Goal: Ask a question: Seek information or help from site administrators or community

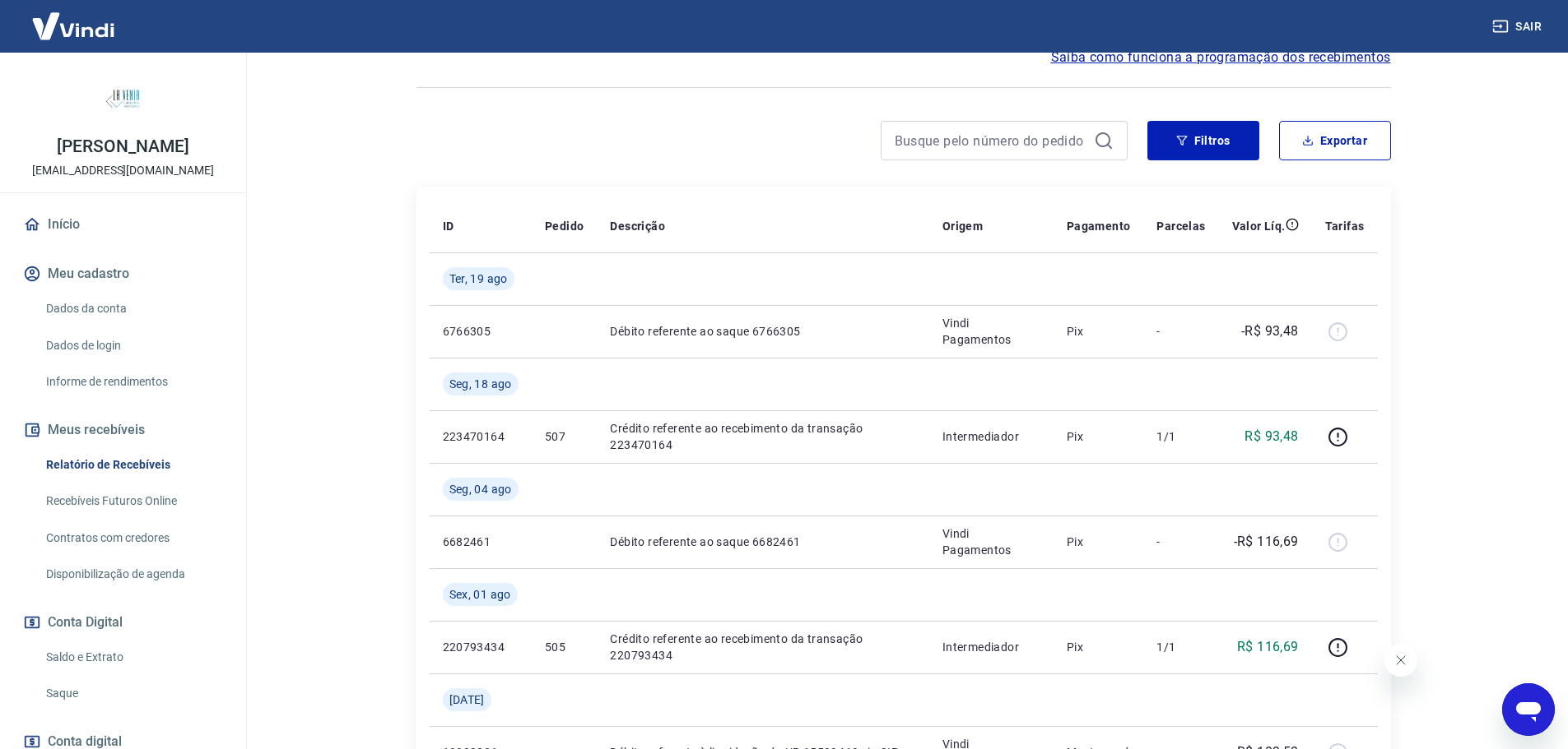
scroll to position [82, 0]
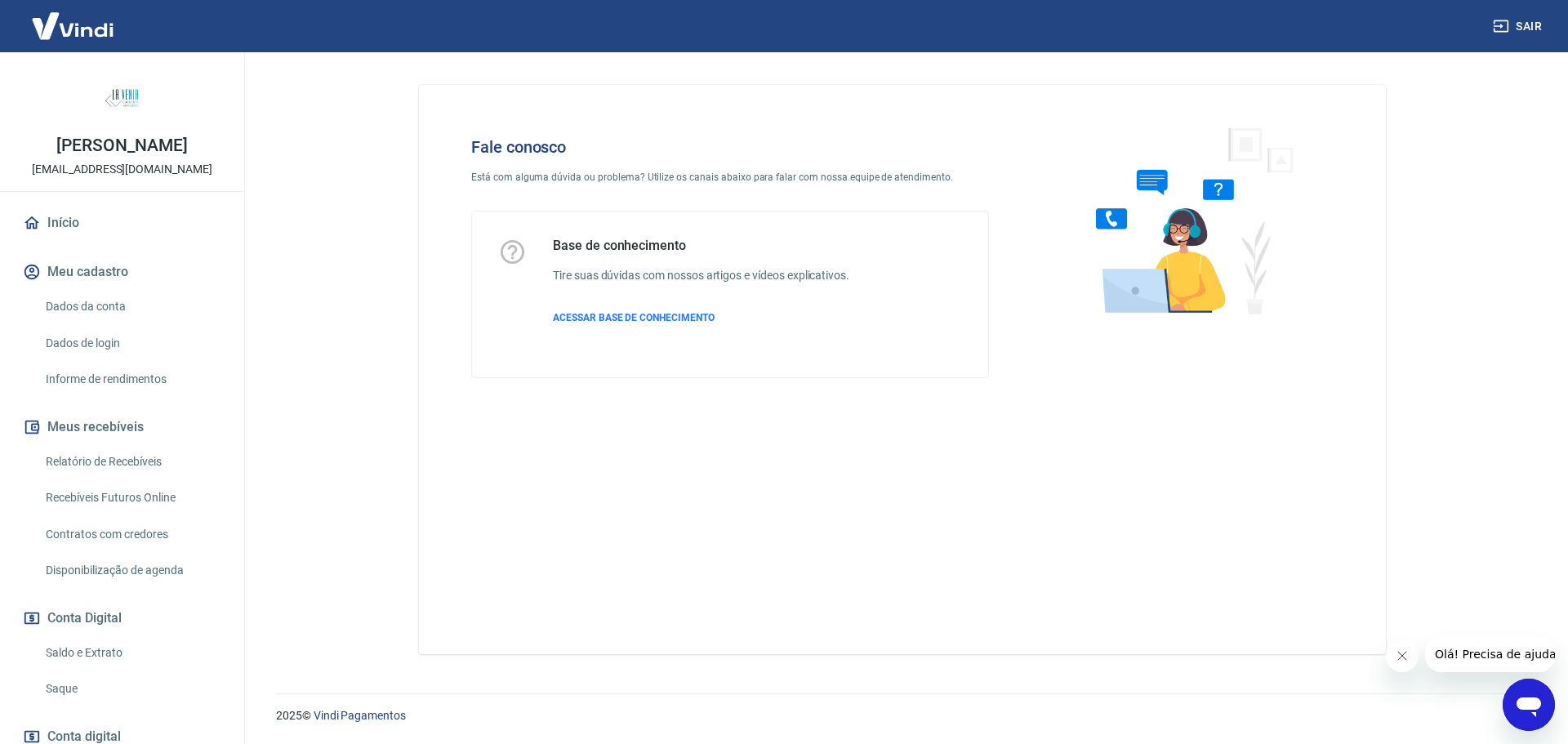
click at [1532, 702] on icon "Abrir janela de mensagens" at bounding box center [1528, 707] width 24 height 19
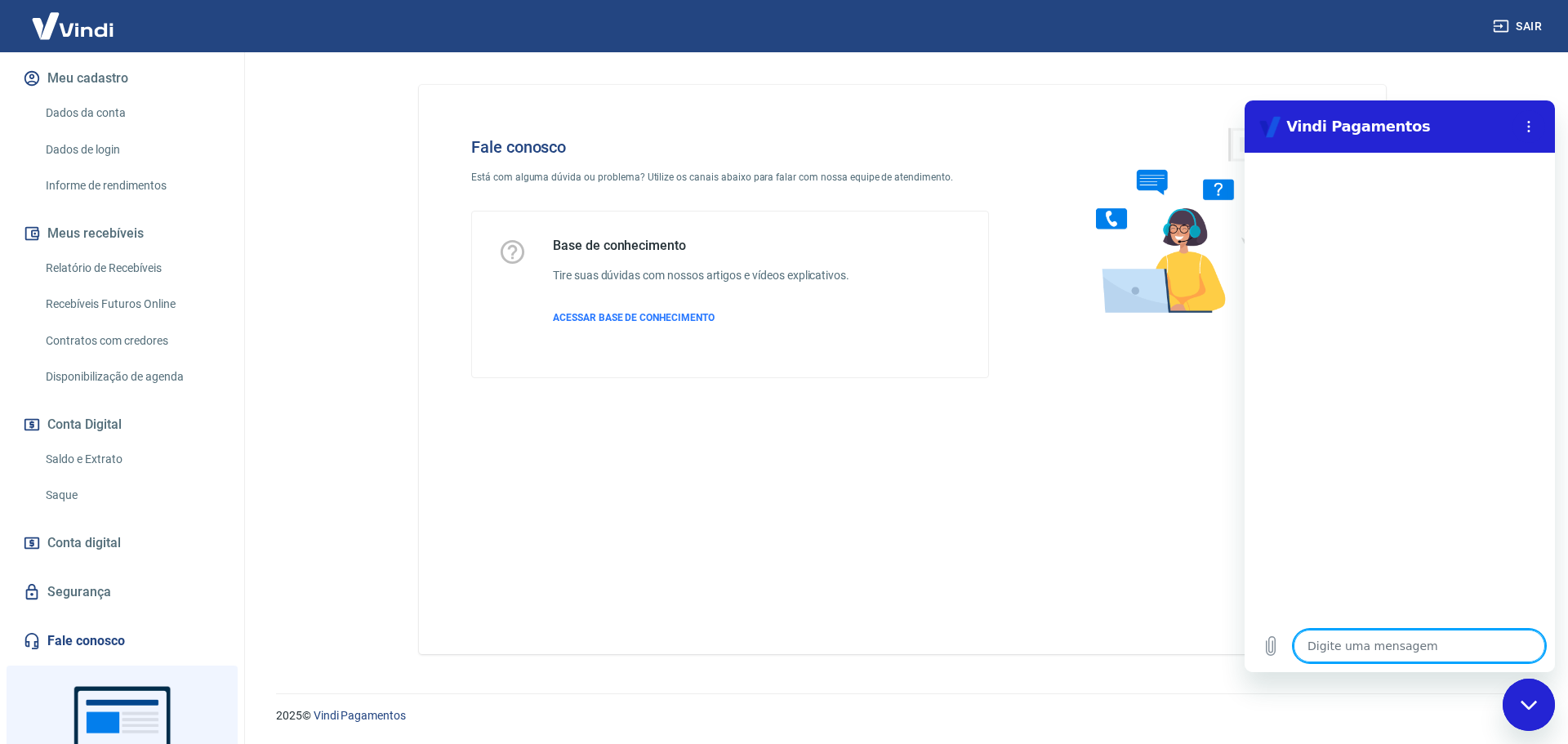
scroll to position [324, 0]
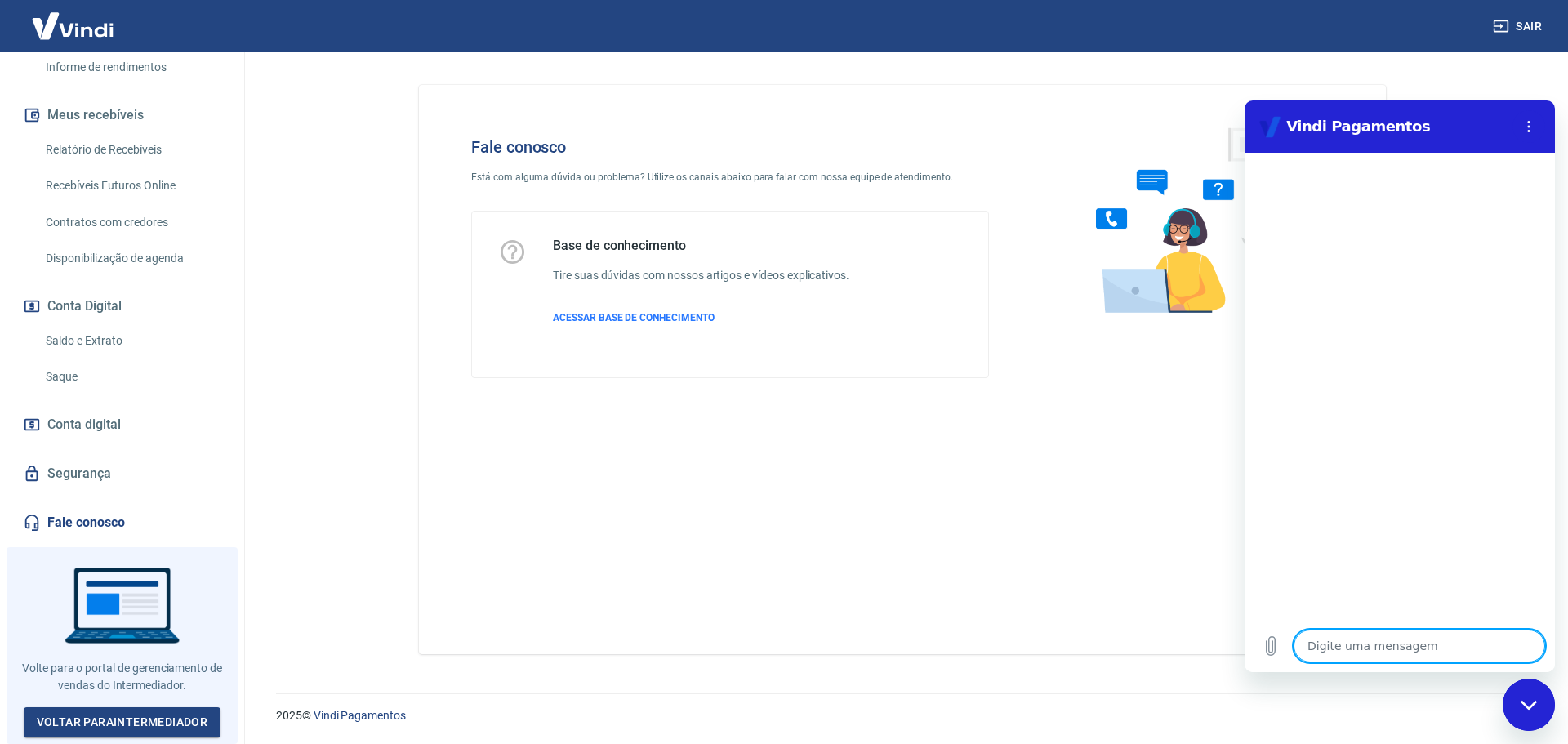
click at [1384, 641] on textarea at bounding box center [1420, 646] width 252 height 33
type textarea "e"
type textarea "x"
type textarea "es"
type textarea "x"
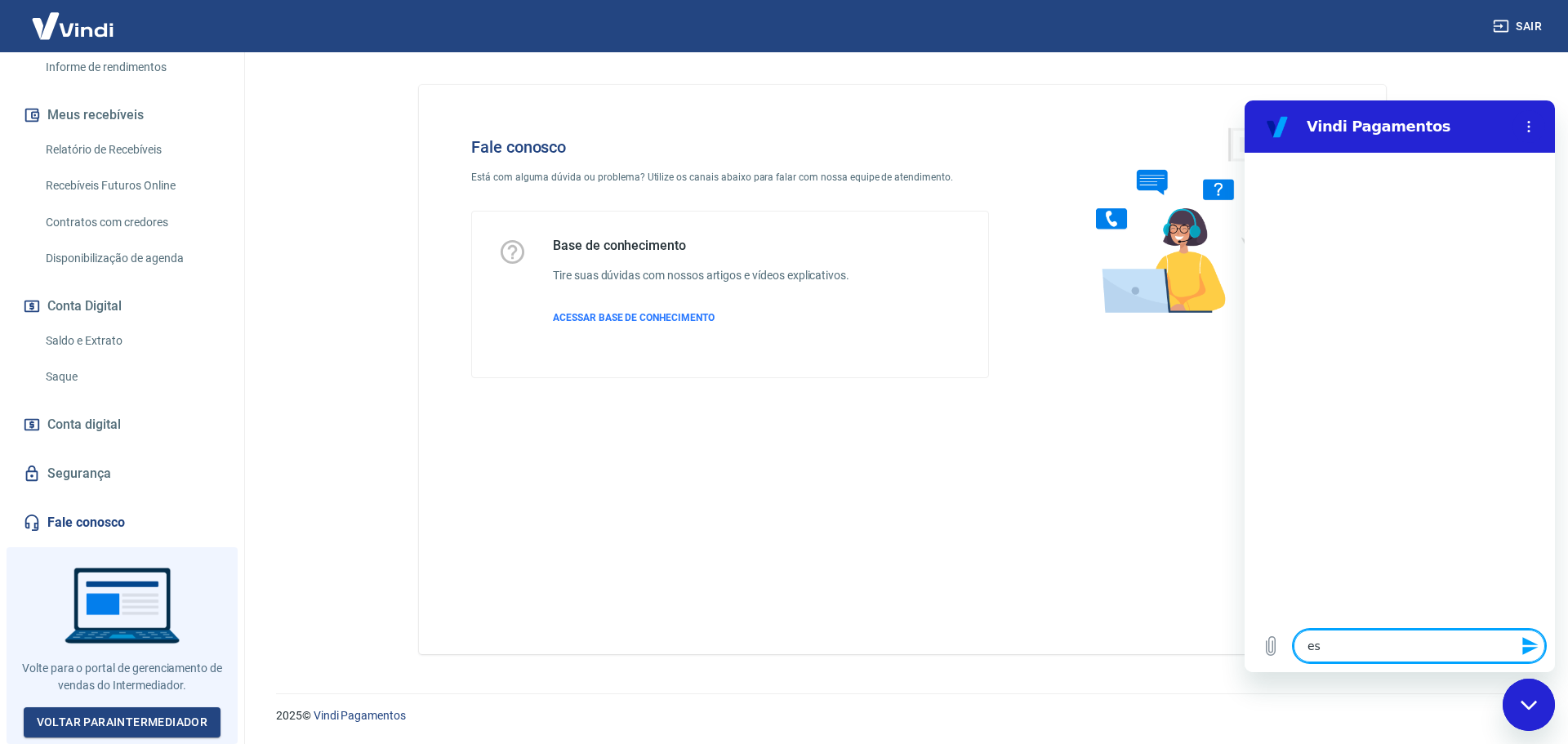
type textarea "est"
type textarea "x"
type textarea "esto"
type textarea "x"
type textarea "estor"
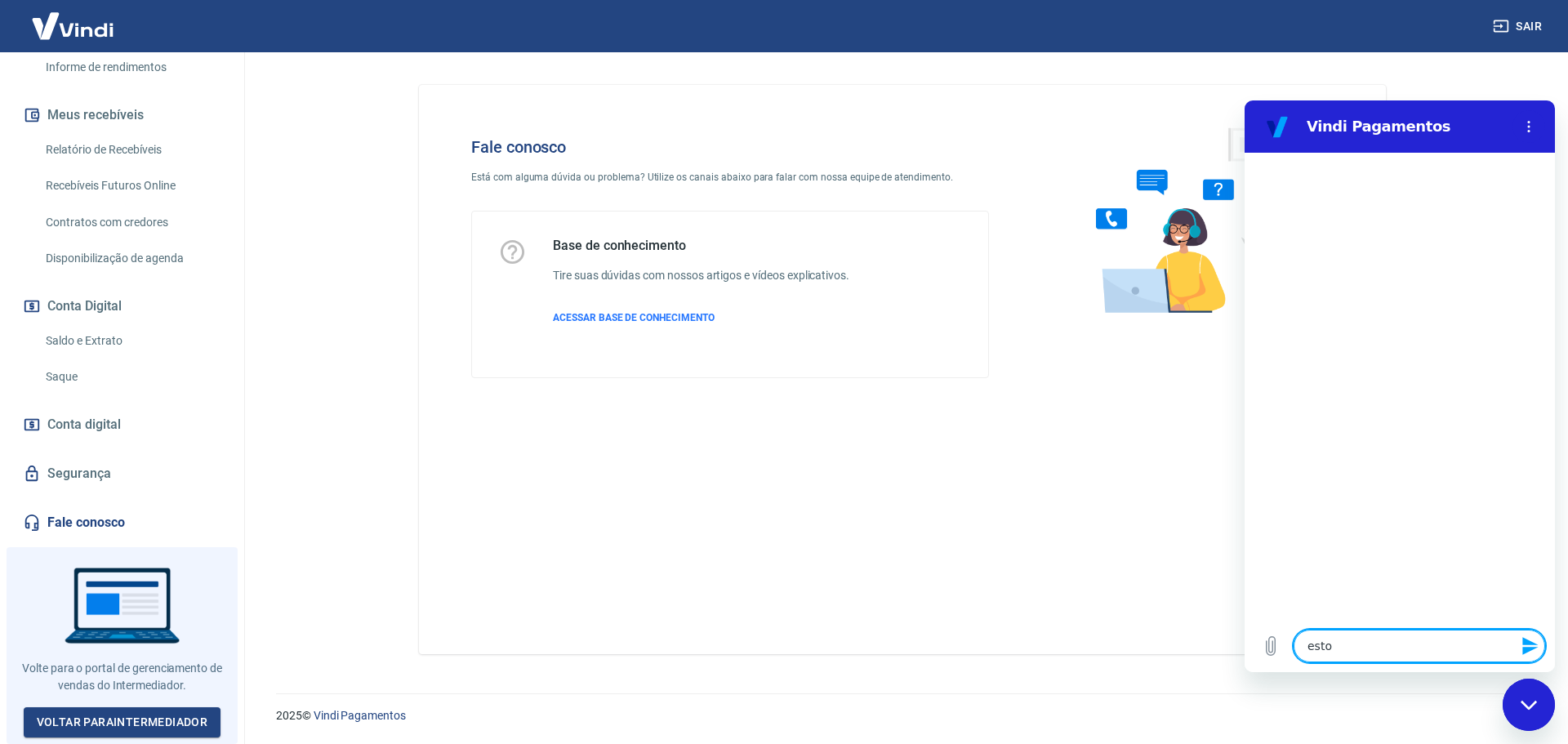
type textarea "x"
type textarea "estorn"
type textarea "x"
type textarea "estorno"
type textarea "x"
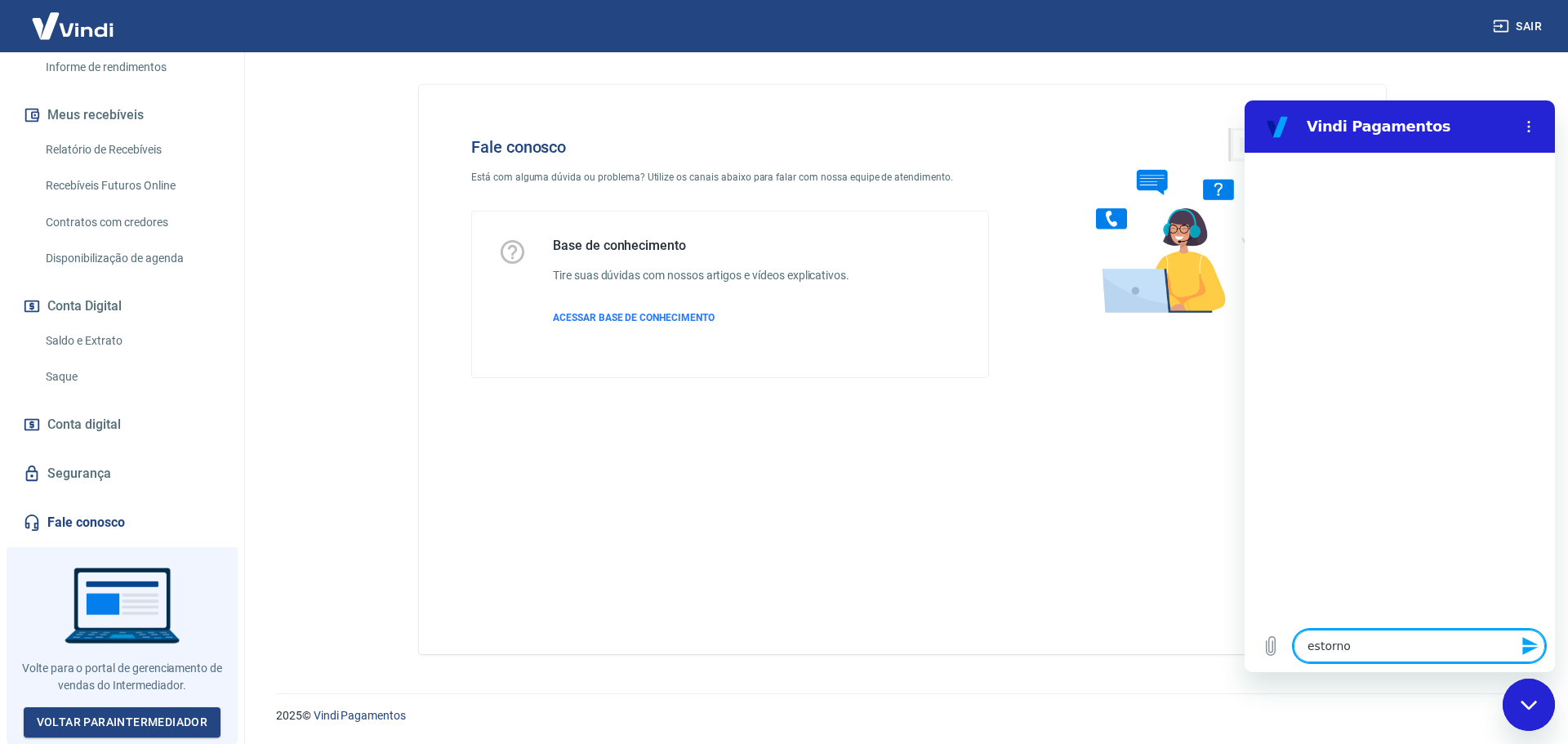
type textarea "estorno"
type textarea "x"
type textarea "estorno c"
type textarea "x"
type textarea "estorno co"
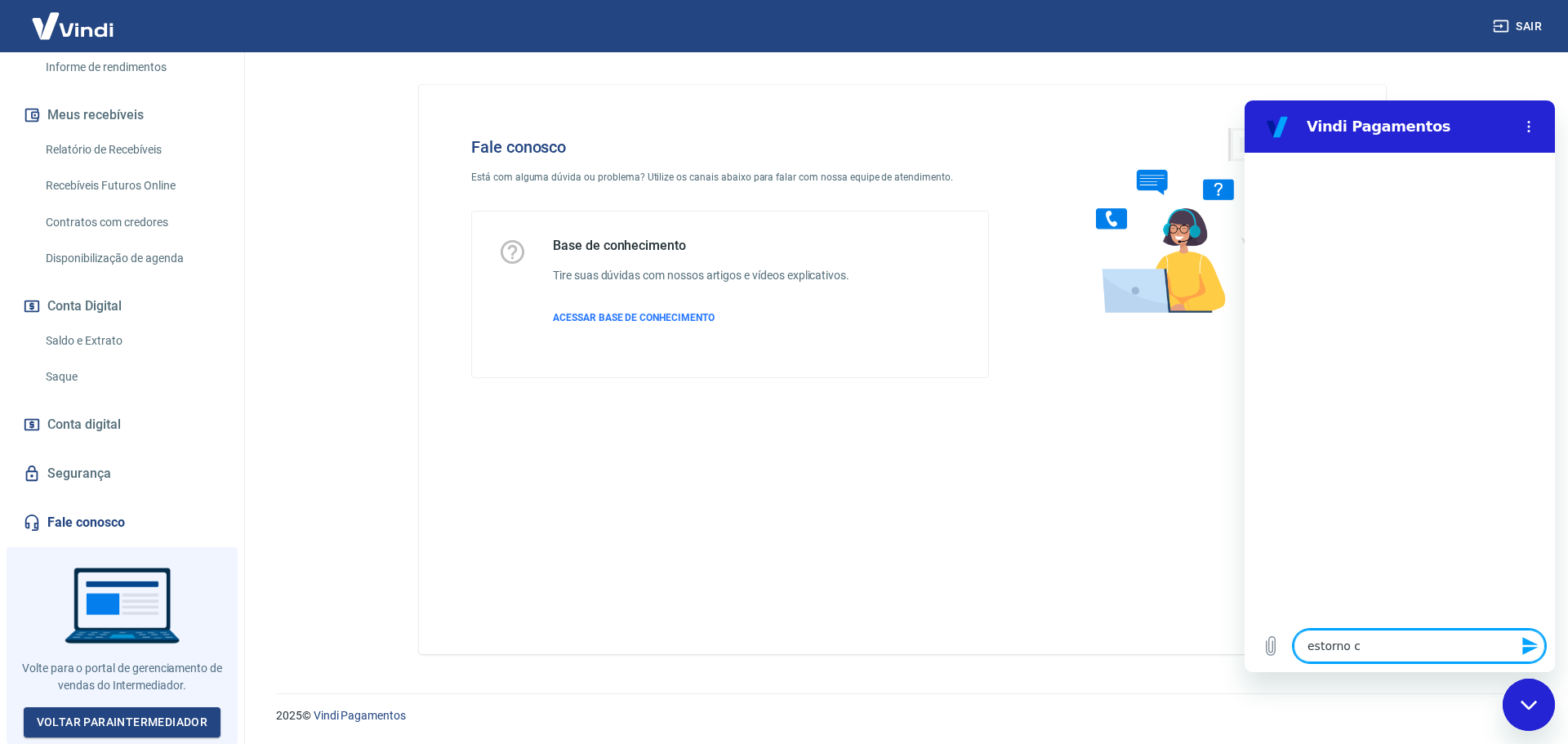
type textarea "x"
type textarea "estorno com"
type textarea "x"
type textarea "estorno comp"
type textarea "x"
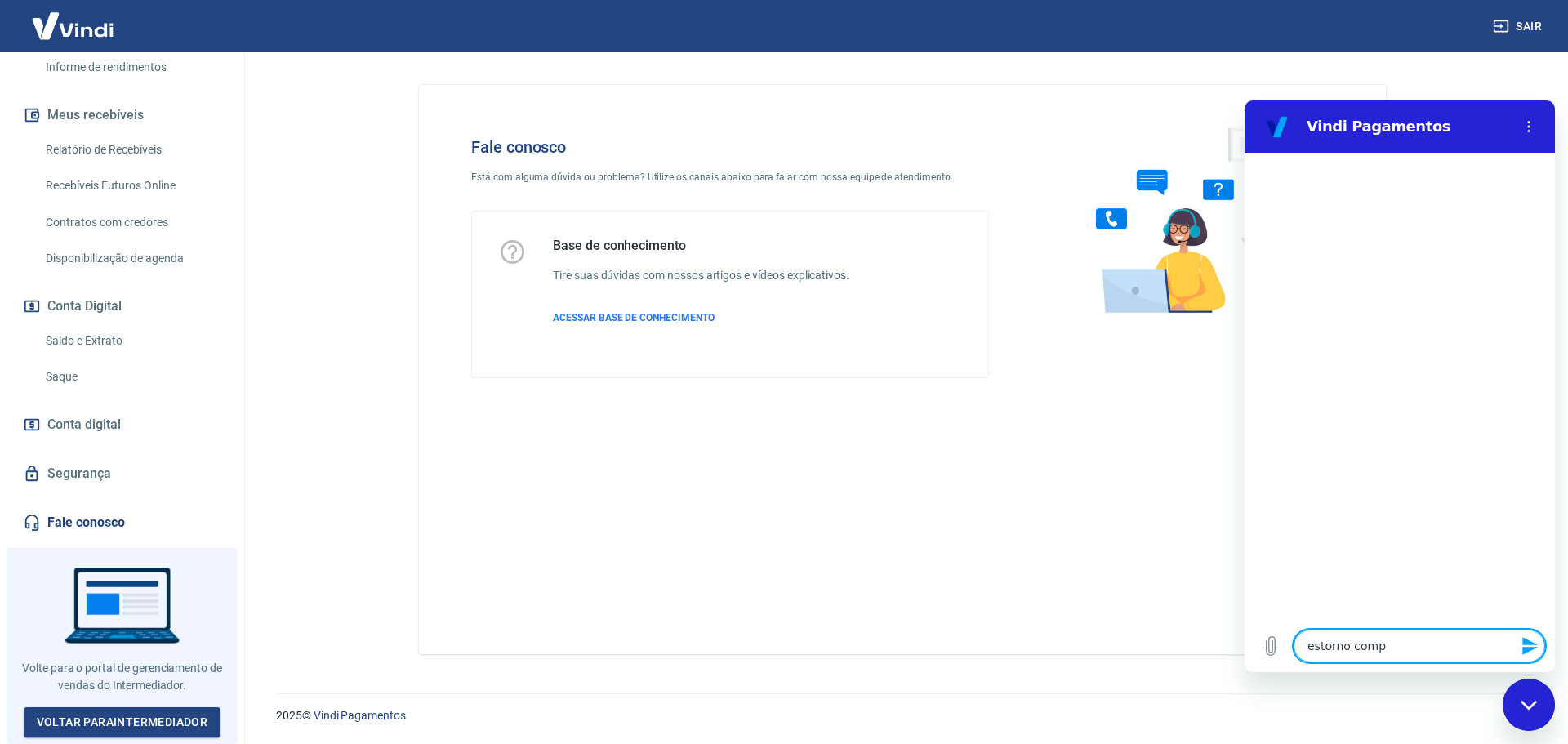
type textarea "estorno compr"
type textarea "x"
type textarea "estorno compra"
type textarea "x"
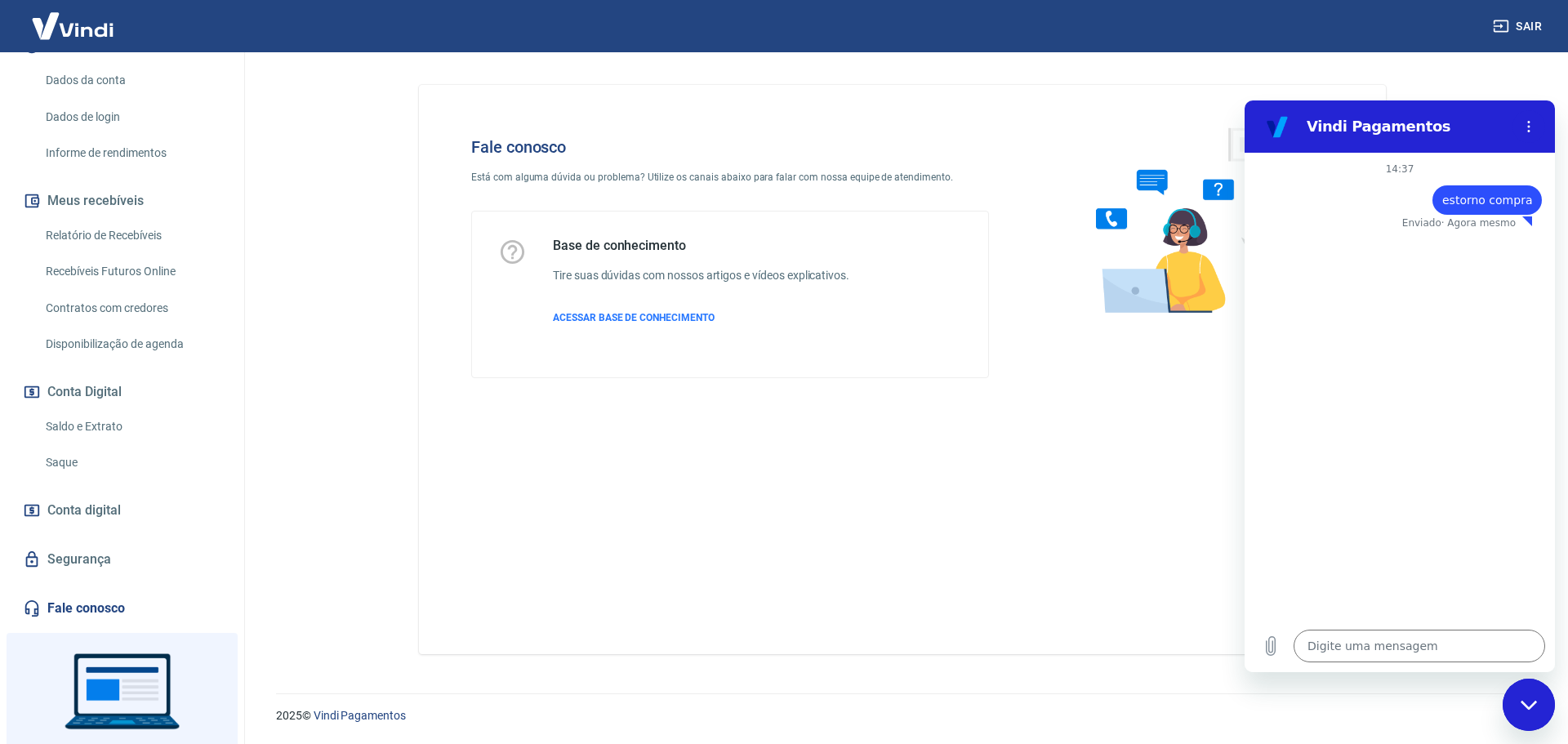
scroll to position [78, 0]
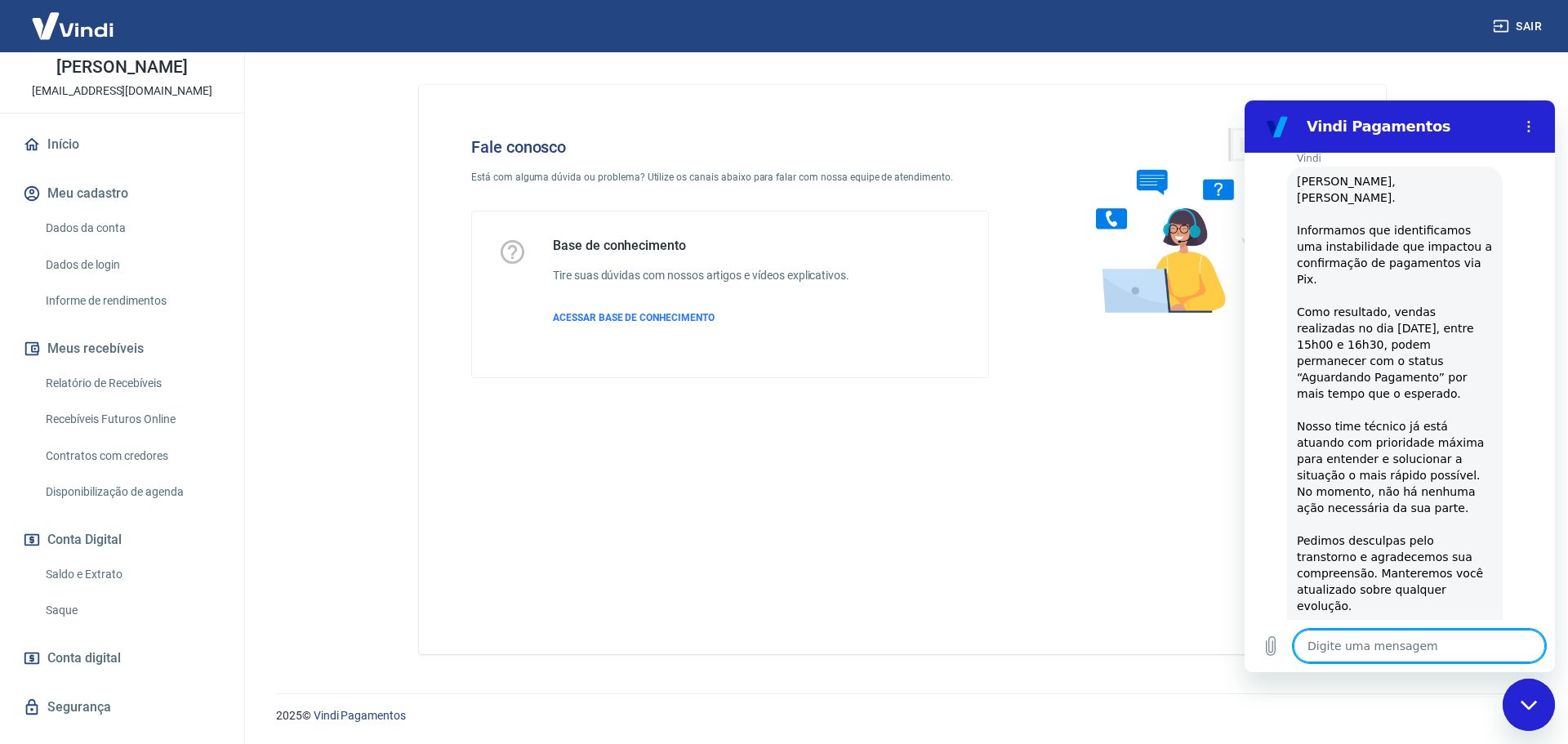
type textarea "x"
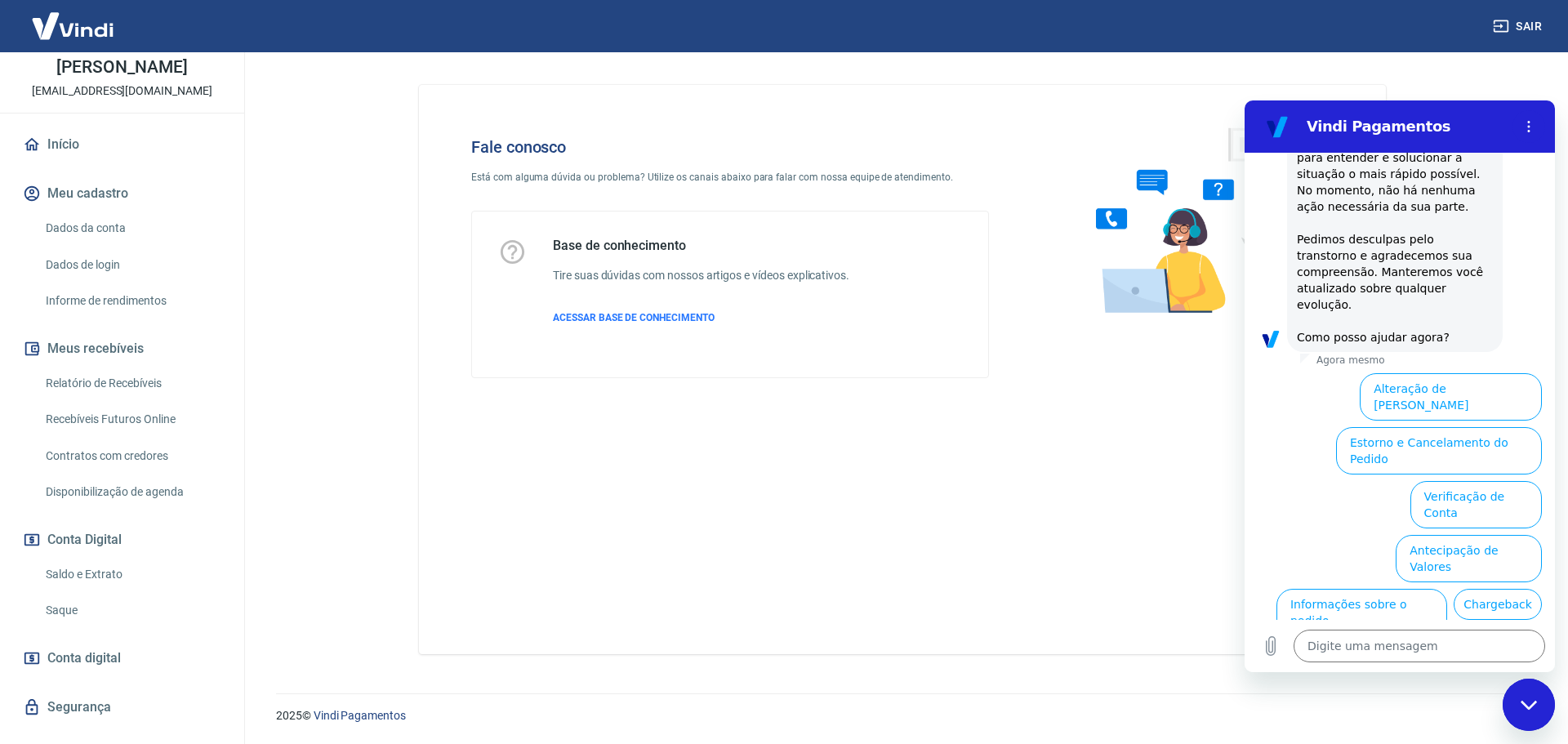
scroll to position [415, 0]
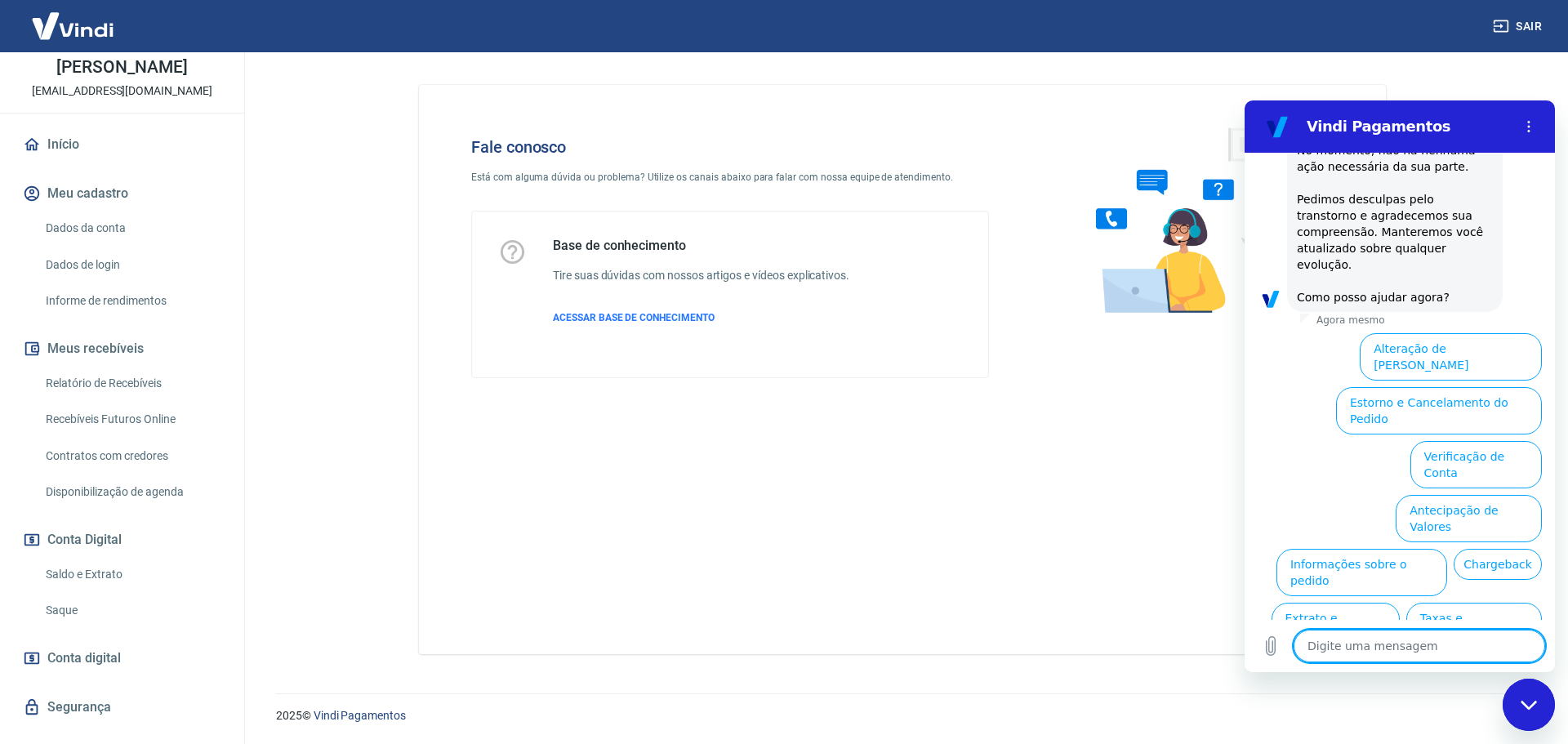
click at [1430, 654] on textarea at bounding box center [1420, 646] width 252 height 33
type textarea "f"
type textarea "x"
type textarea "fa"
type textarea "x"
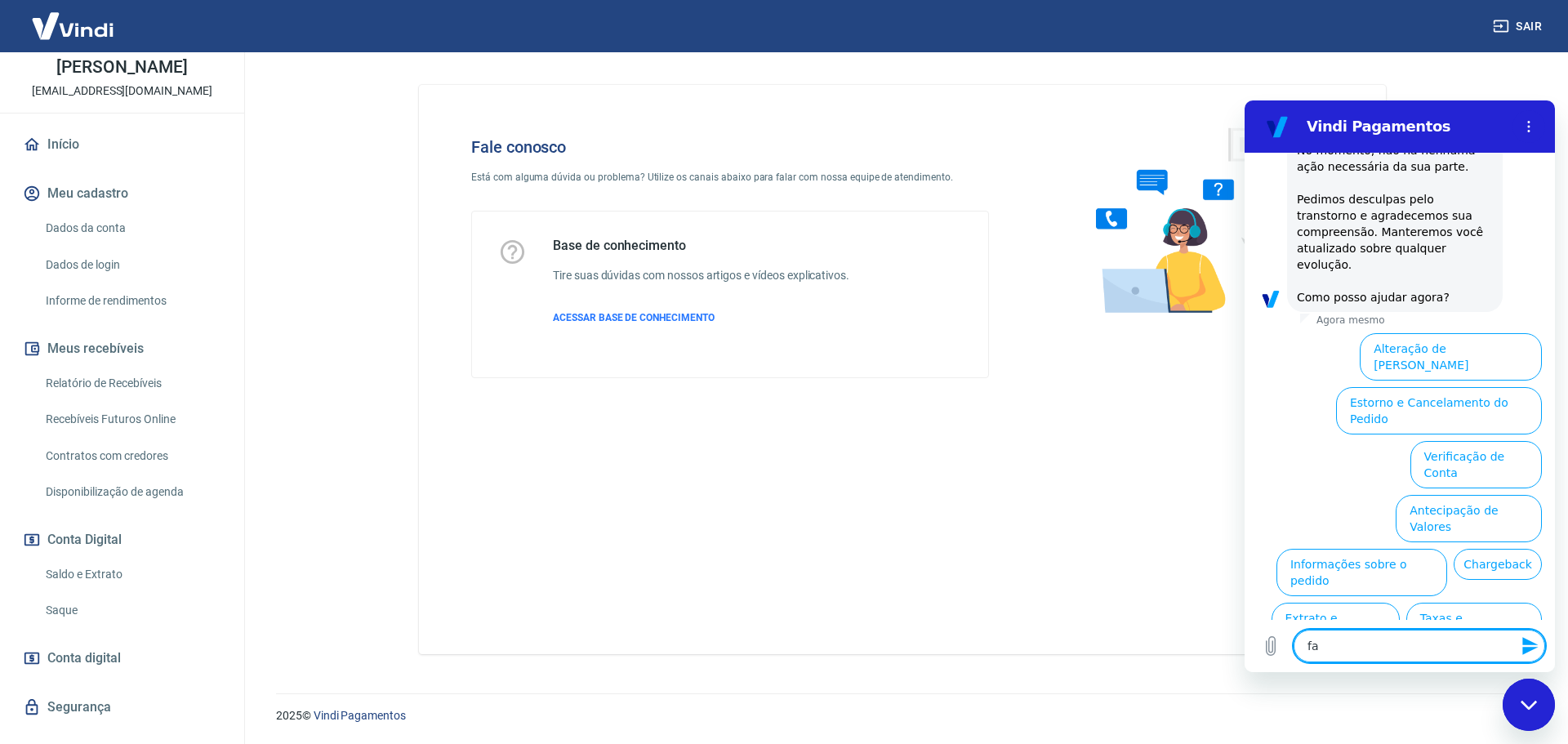
type textarea "fal"
type textarea "x"
type textarea "fala"
type textarea "x"
type textarea "falar"
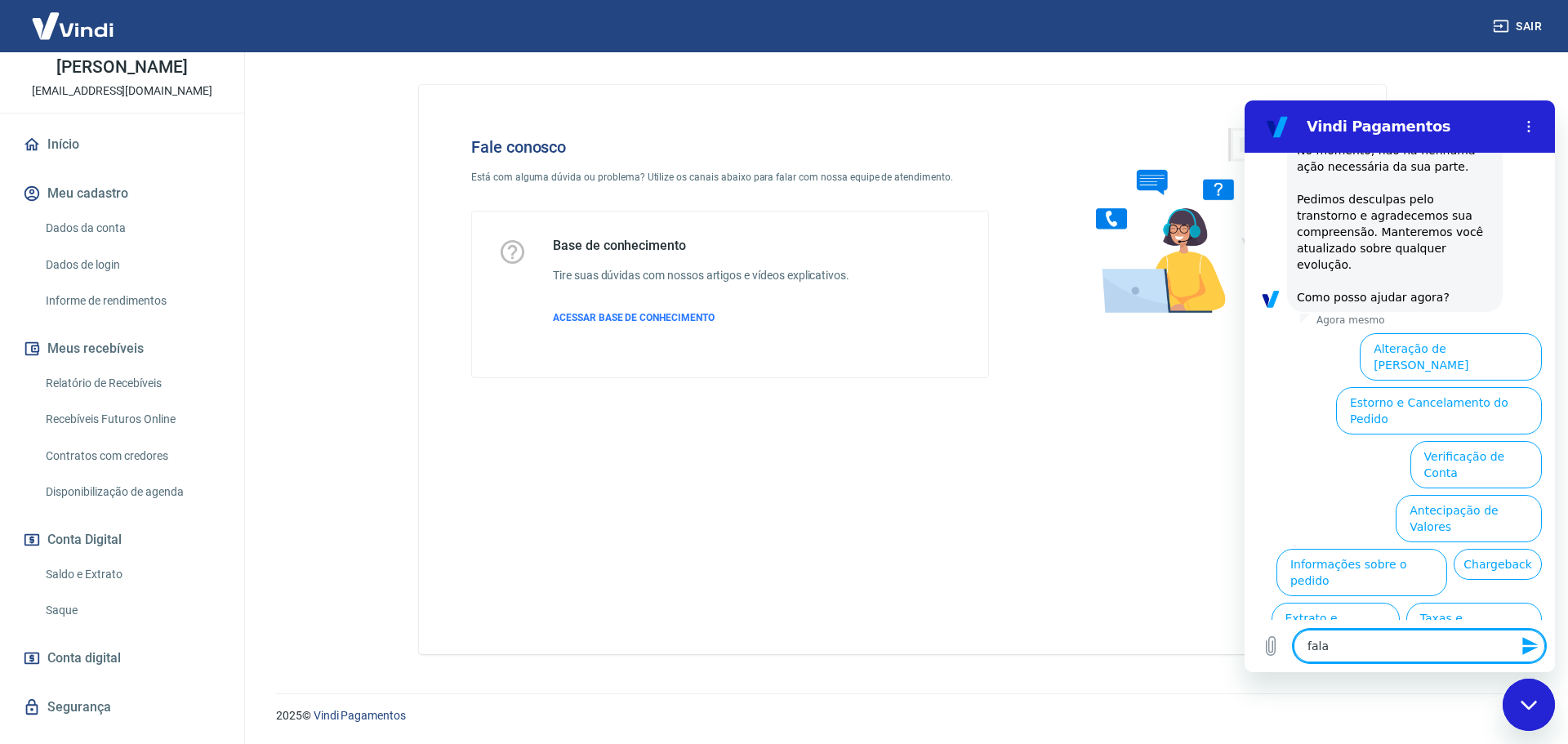
type textarea "x"
type textarea "falar"
type textarea "x"
type textarea "falar c"
type textarea "x"
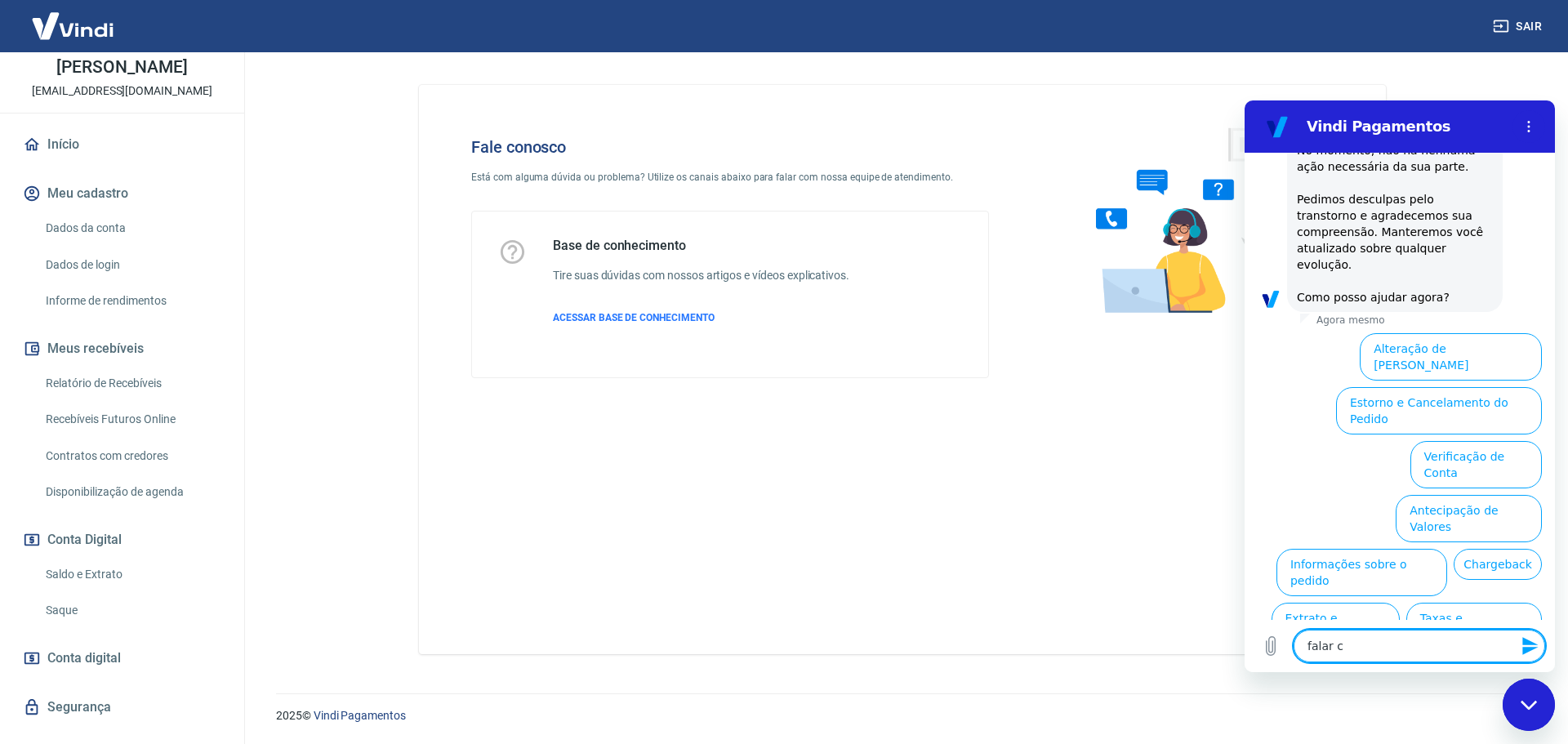
type textarea "falar co"
type textarea "x"
type textarea "falar com"
type textarea "x"
type textarea "falar com"
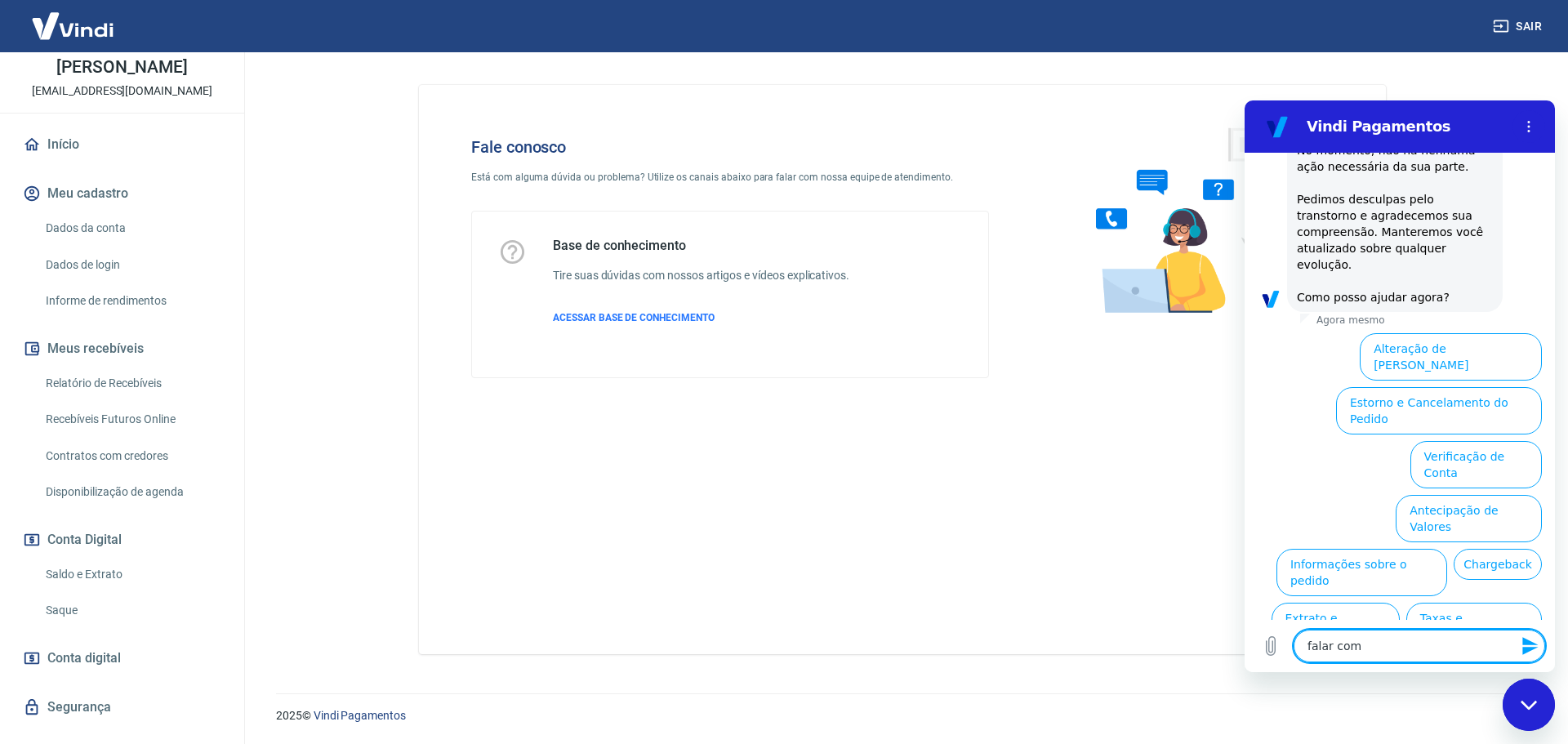
type textarea "x"
type textarea "falar com a"
type textarea "x"
type textarea "falar com at"
type textarea "x"
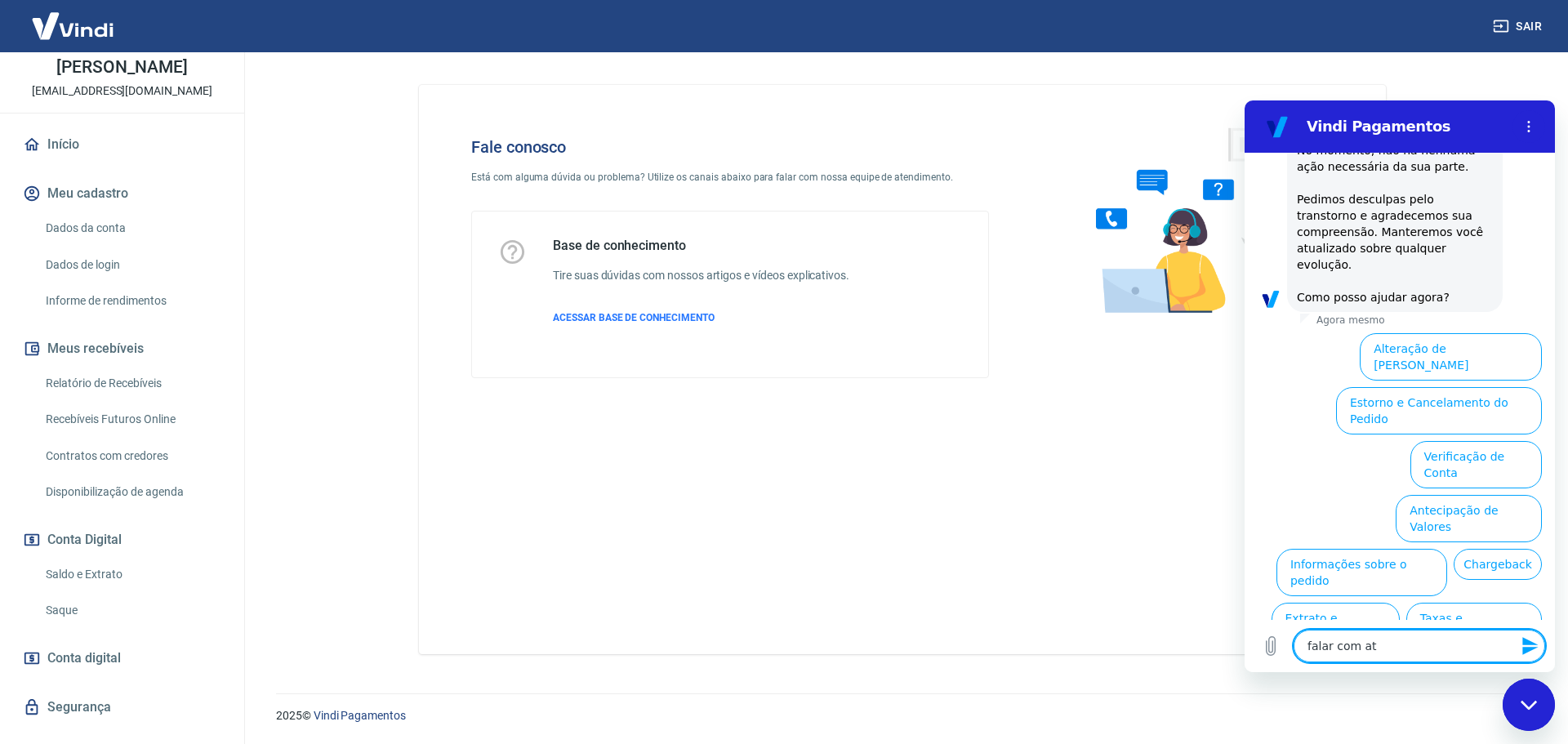
type textarea "falar com ate"
type textarea "x"
type textarea "falar com aten"
type textarea "x"
type textarea "falar com atend"
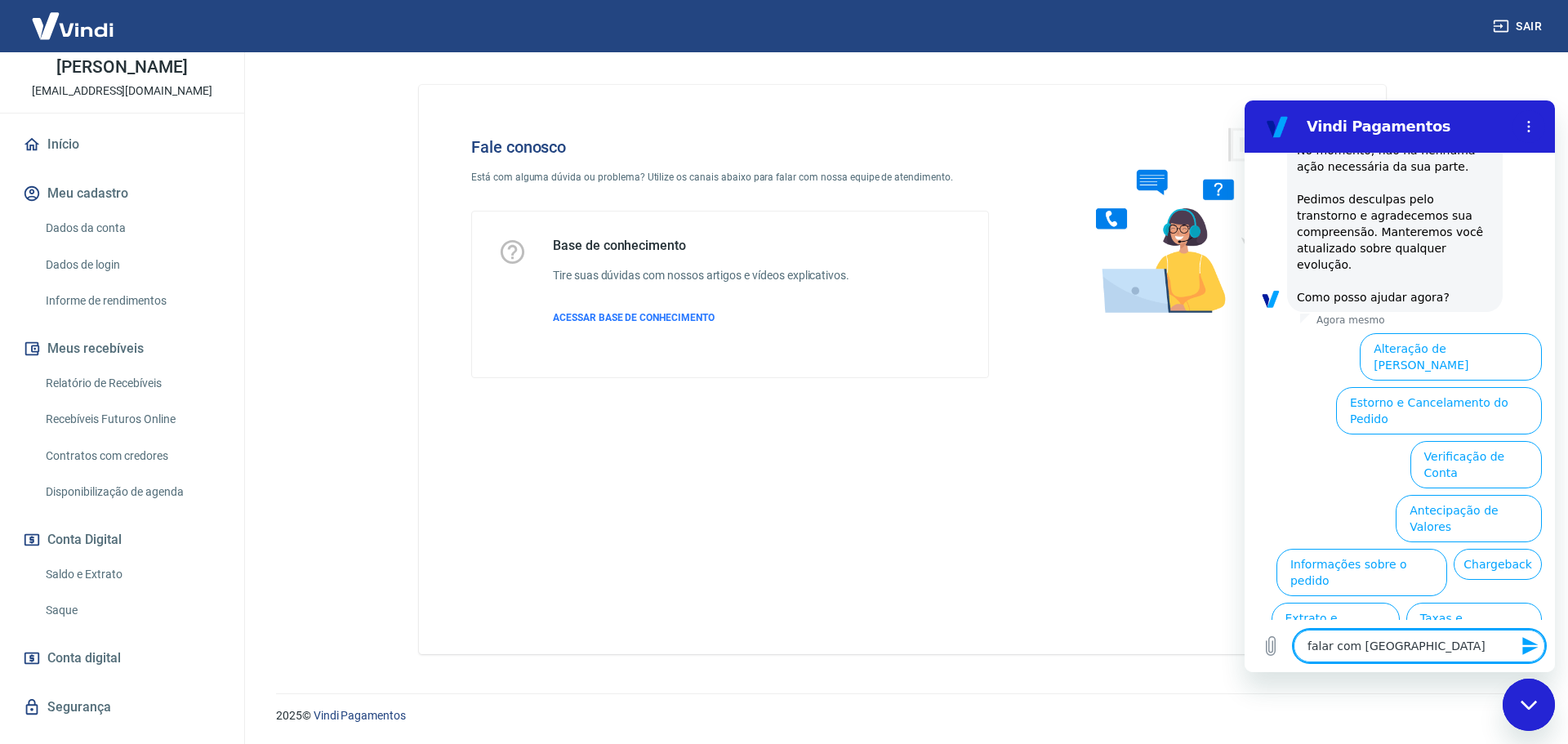
type textarea "x"
type textarea "falar com atende"
type textarea "x"
type textarea "falar com atenden"
type textarea "x"
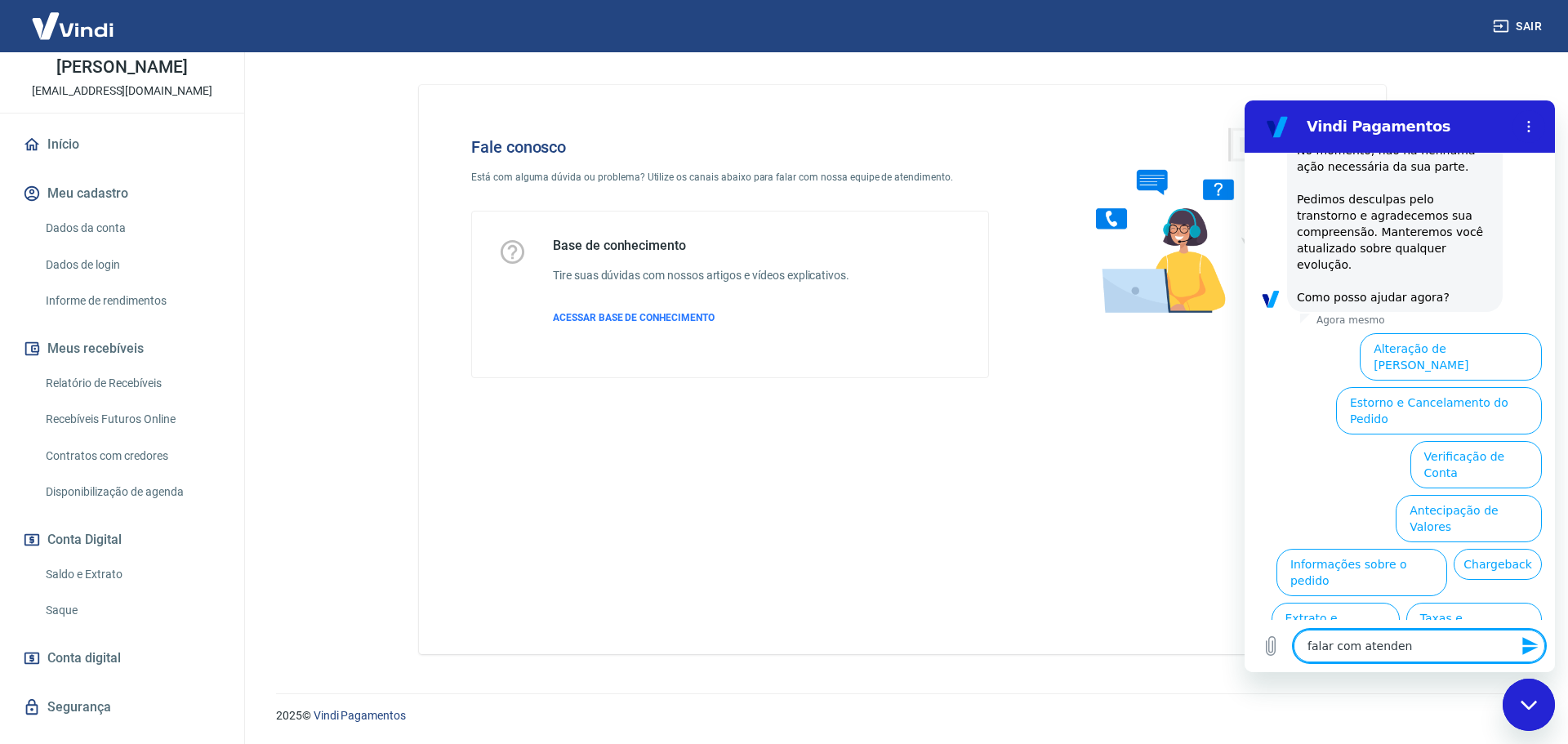
type textarea "falar com atendent"
type textarea "x"
type textarea "falar com atendente"
type textarea "x"
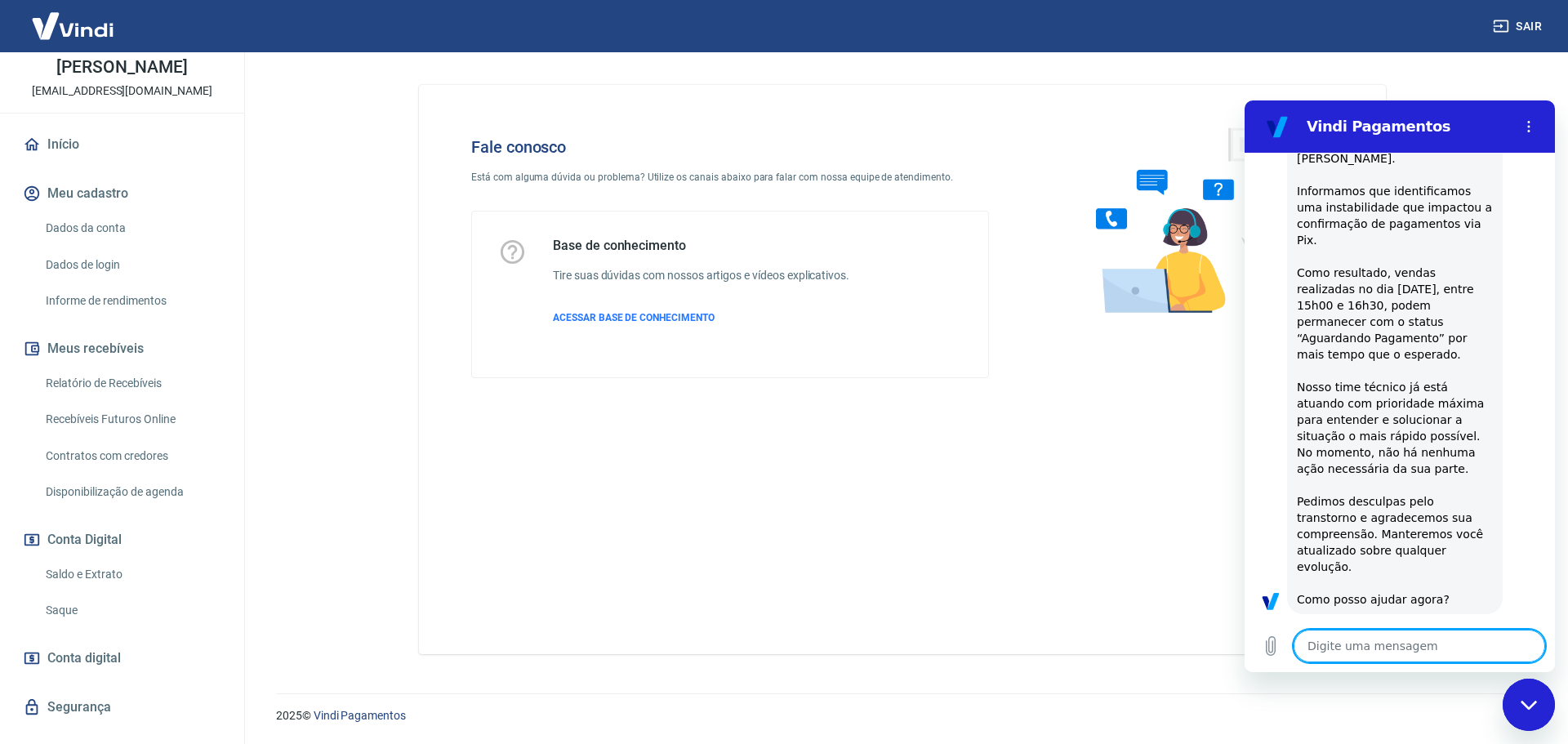
scroll to position [115, 0]
type textarea "x"
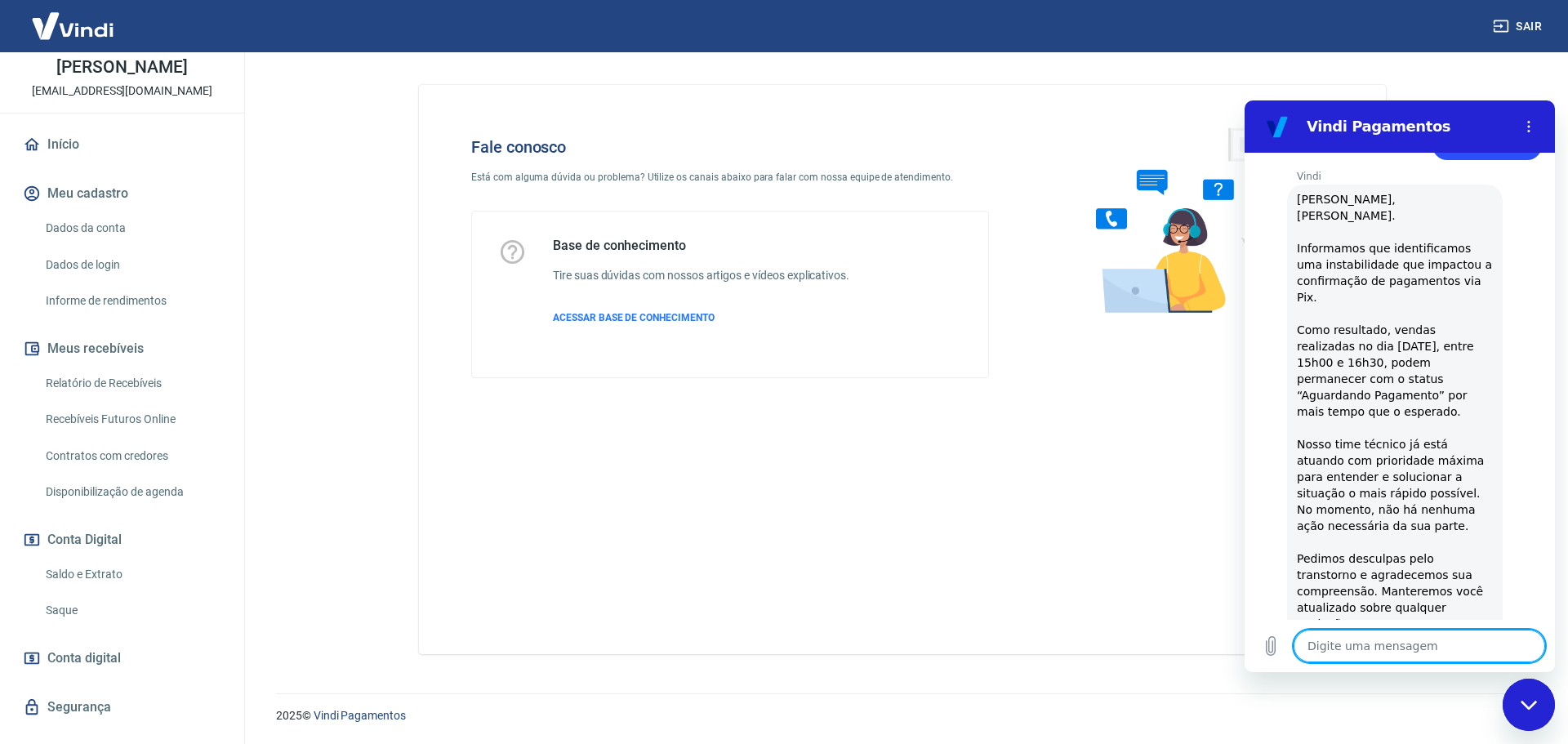
scroll to position [164, 0]
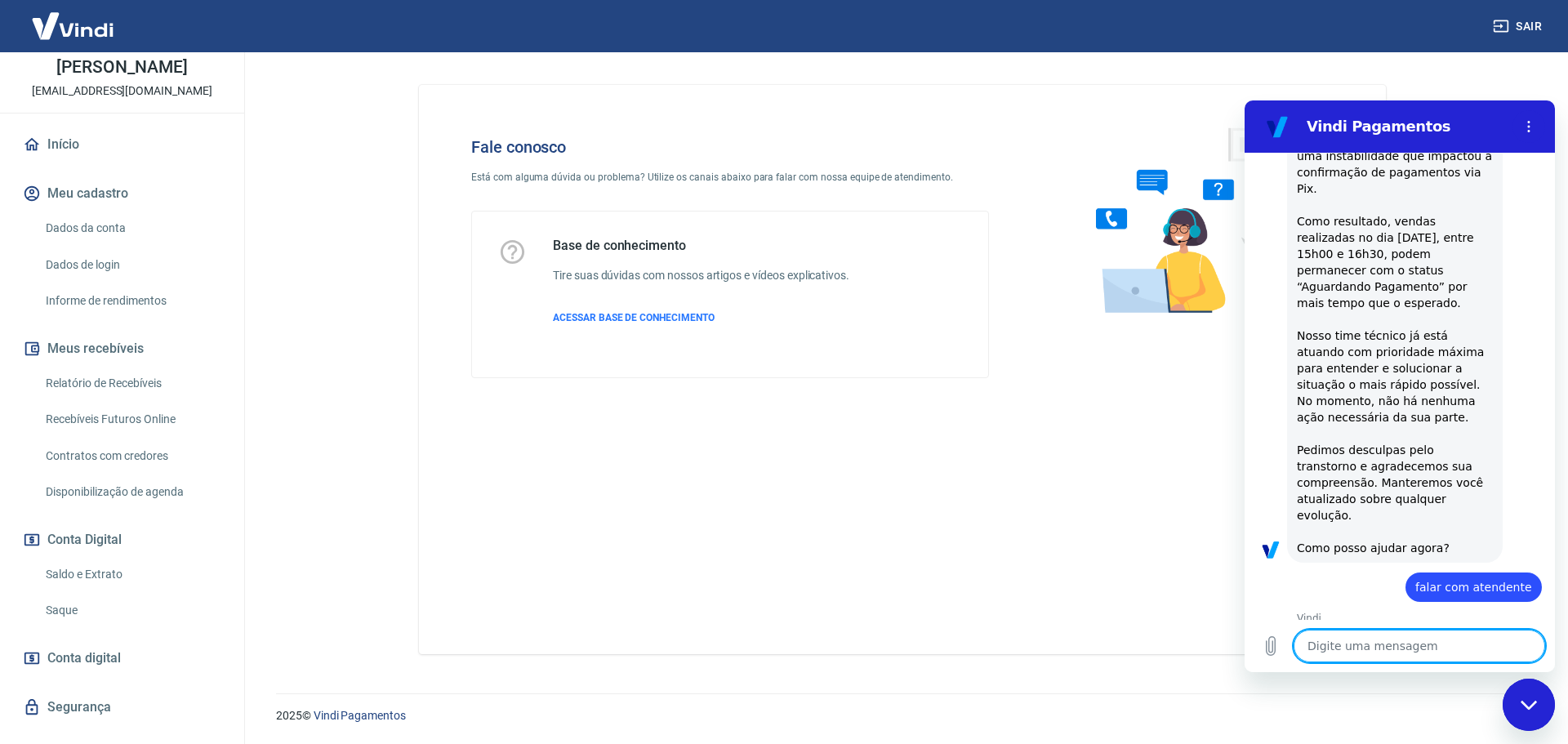
type textarea "f"
type textarea "x"
type textarea "fa"
type textarea "x"
type textarea "fal"
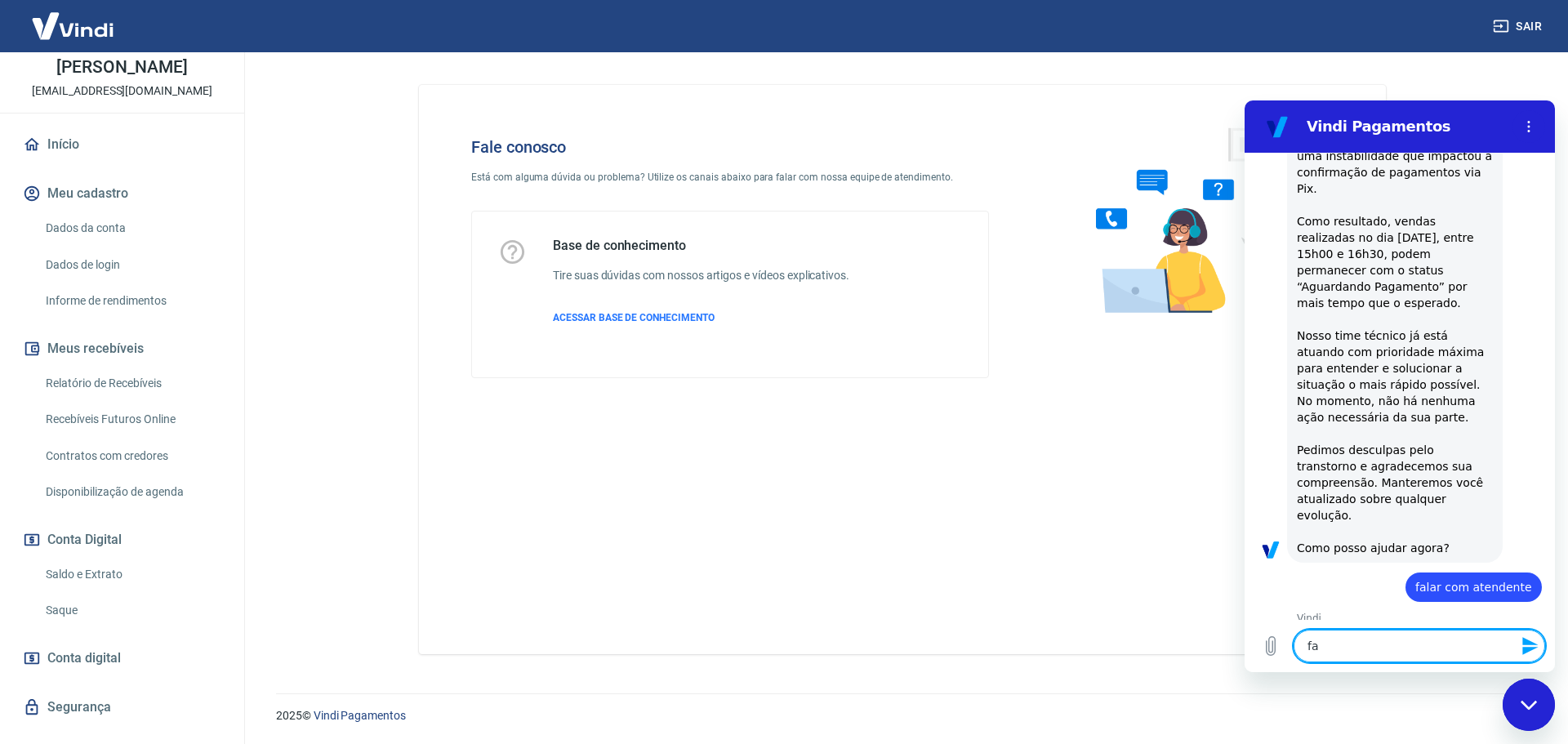
type textarea "x"
type textarea "fala"
type textarea "x"
type textarea "falar"
type textarea "x"
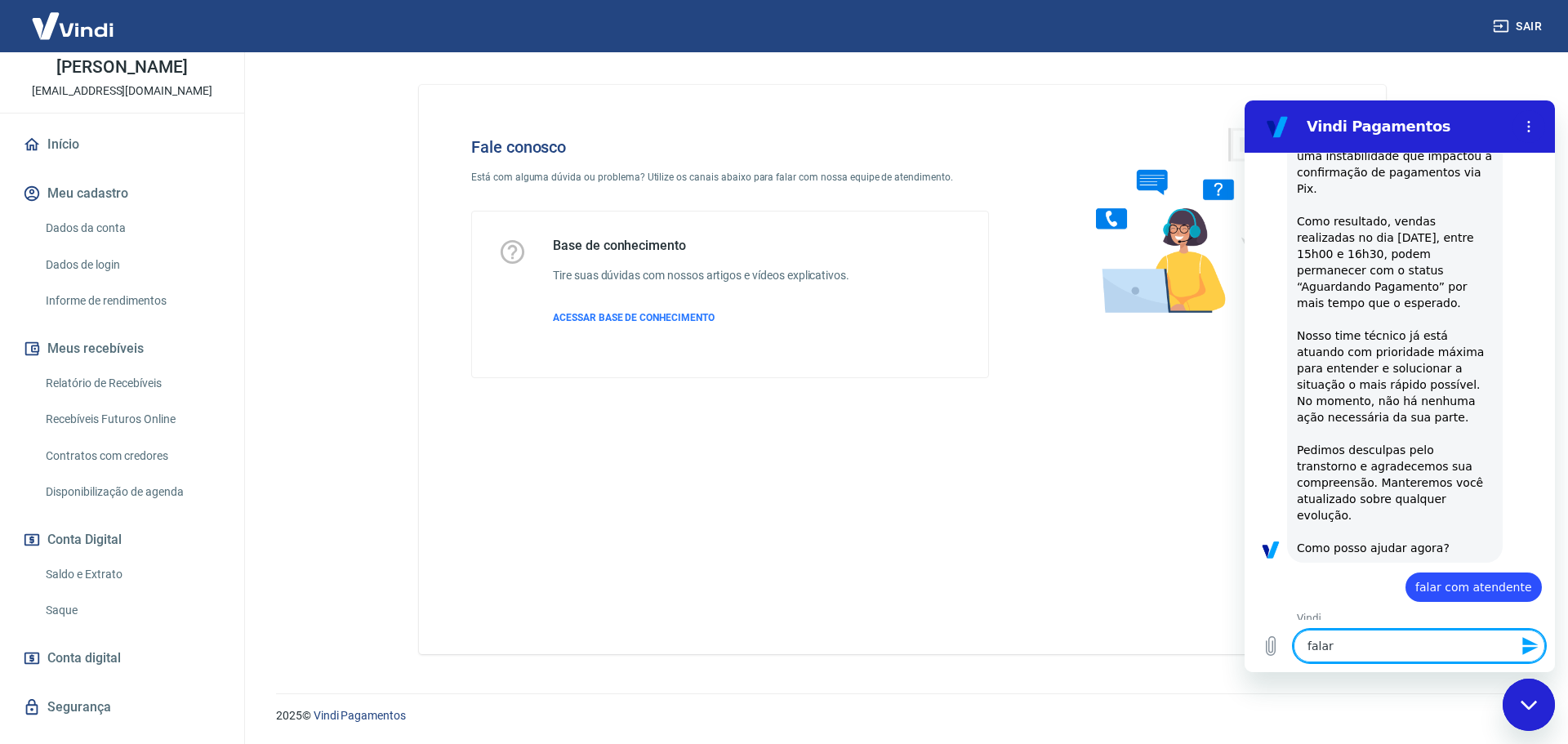
type textarea "falar"
type textarea "x"
type textarea "falar c"
type textarea "x"
type textarea "falar co"
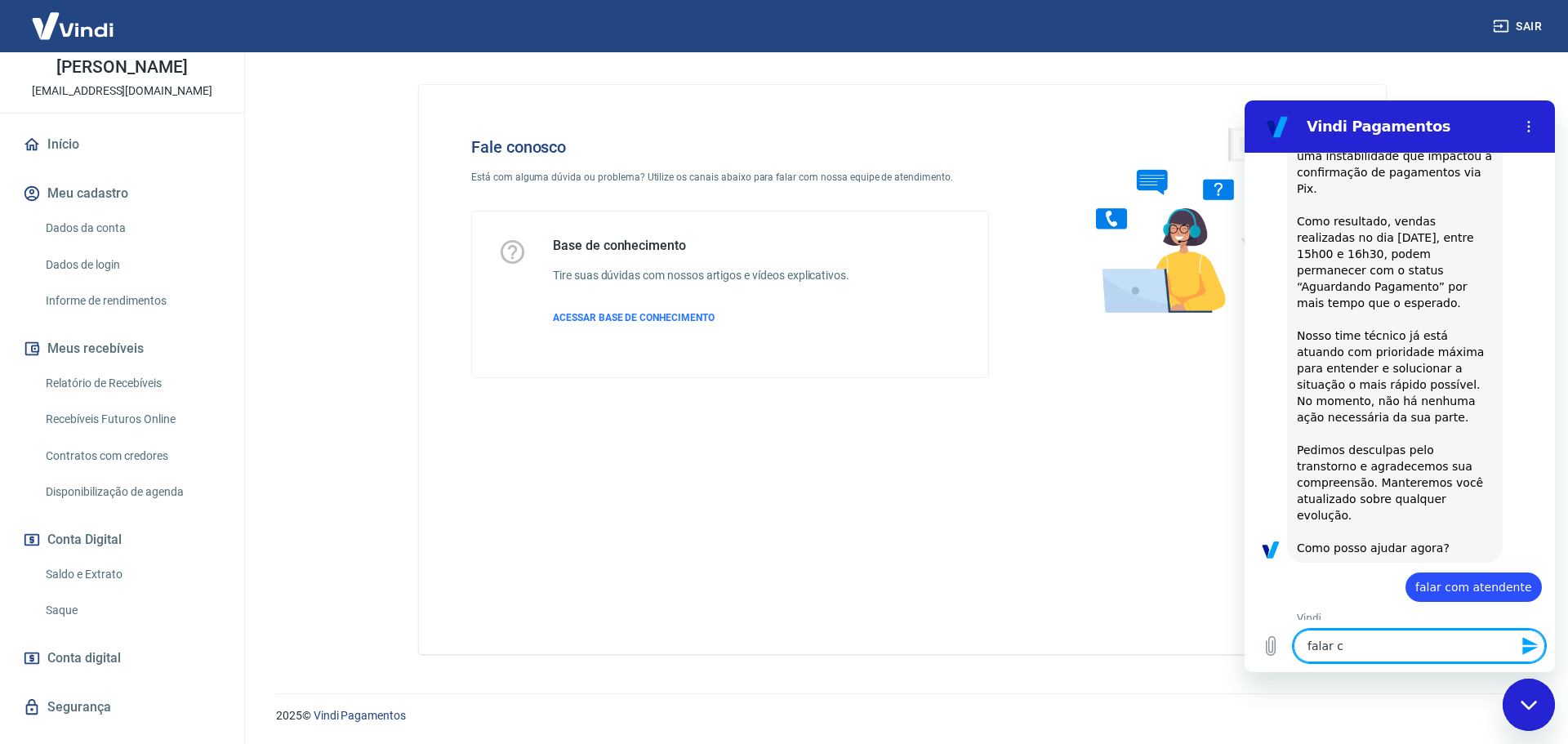
type textarea "x"
type textarea "falar com"
type textarea "x"
type textarea "falar com"
type textarea "x"
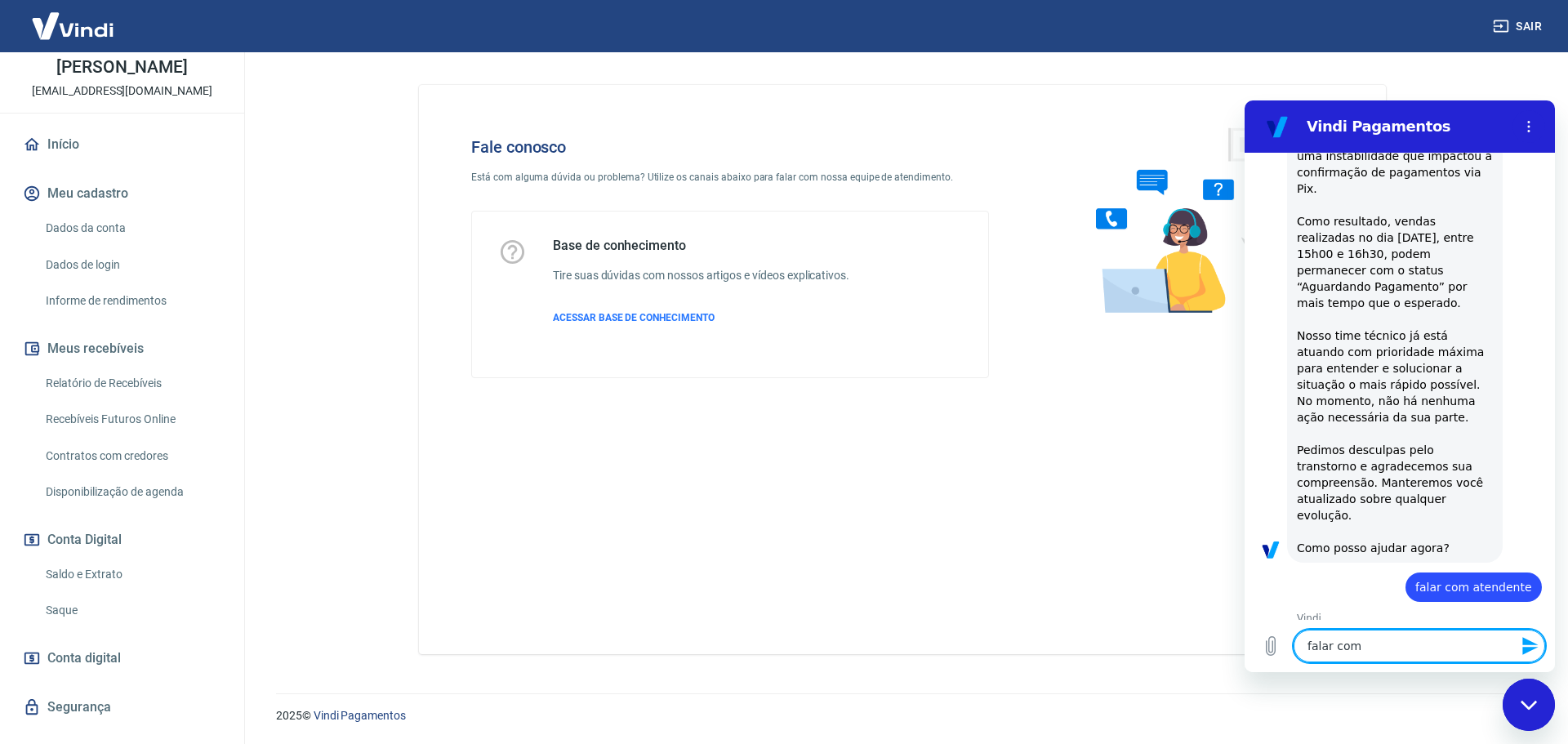
type textarea "falar com a"
type textarea "x"
type textarea "falar com at"
type textarea "x"
type textarea "falar com ate"
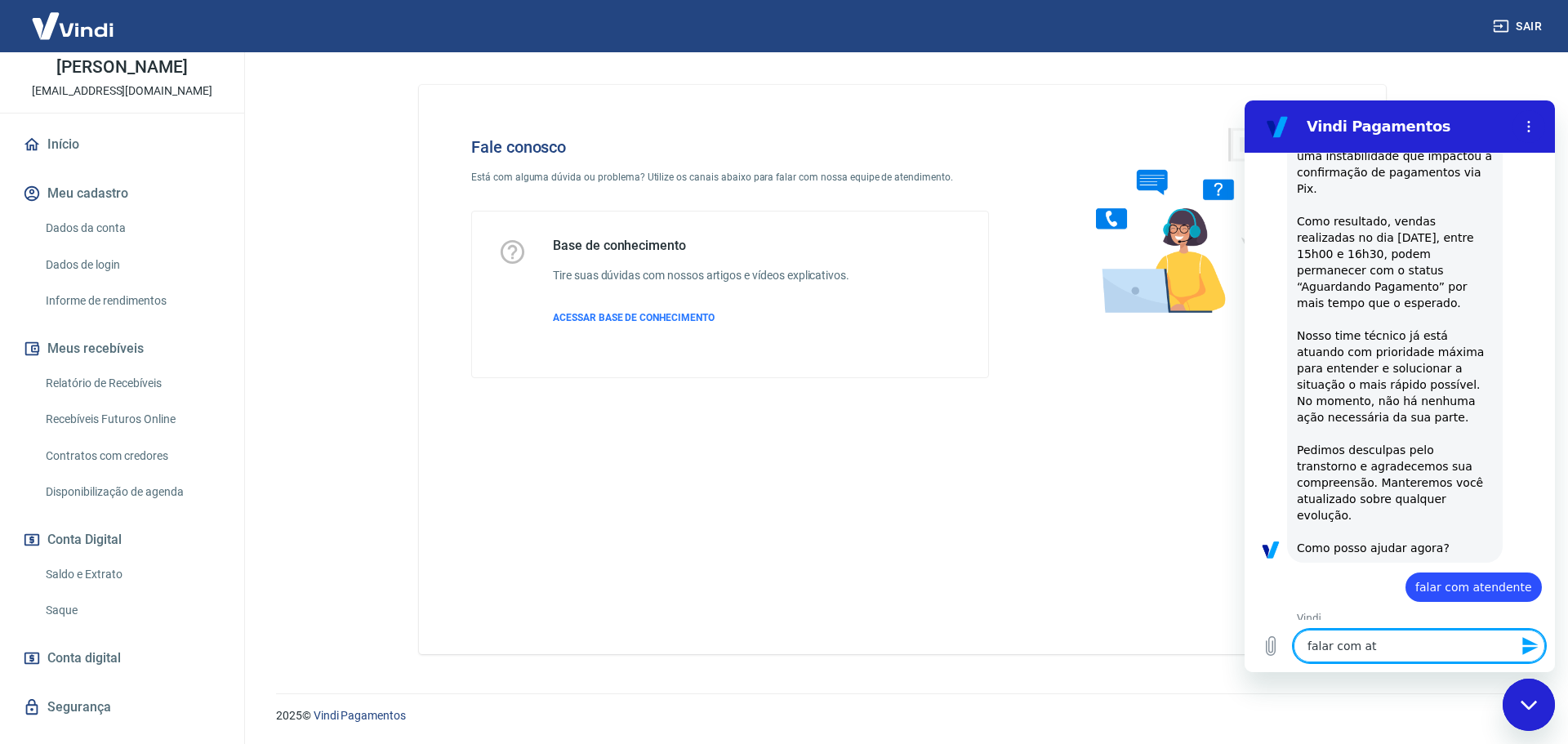
type textarea "x"
type textarea "falar com aten"
type textarea "x"
type textarea "falar com atend"
type textarea "x"
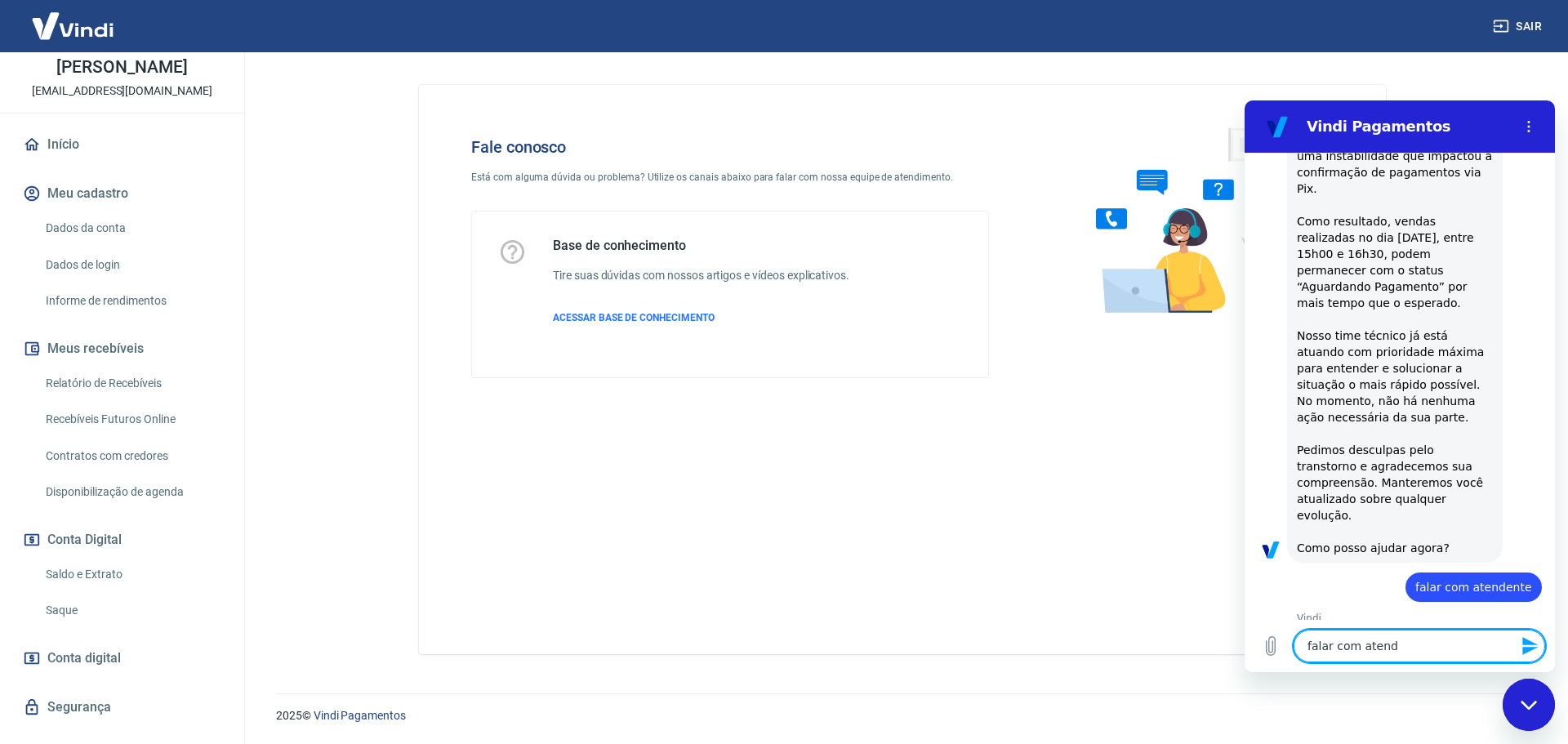
type textarea "falar com atende"
type textarea "x"
type textarea "falar com atenden"
type textarea "x"
type textarea "falar com atendent"
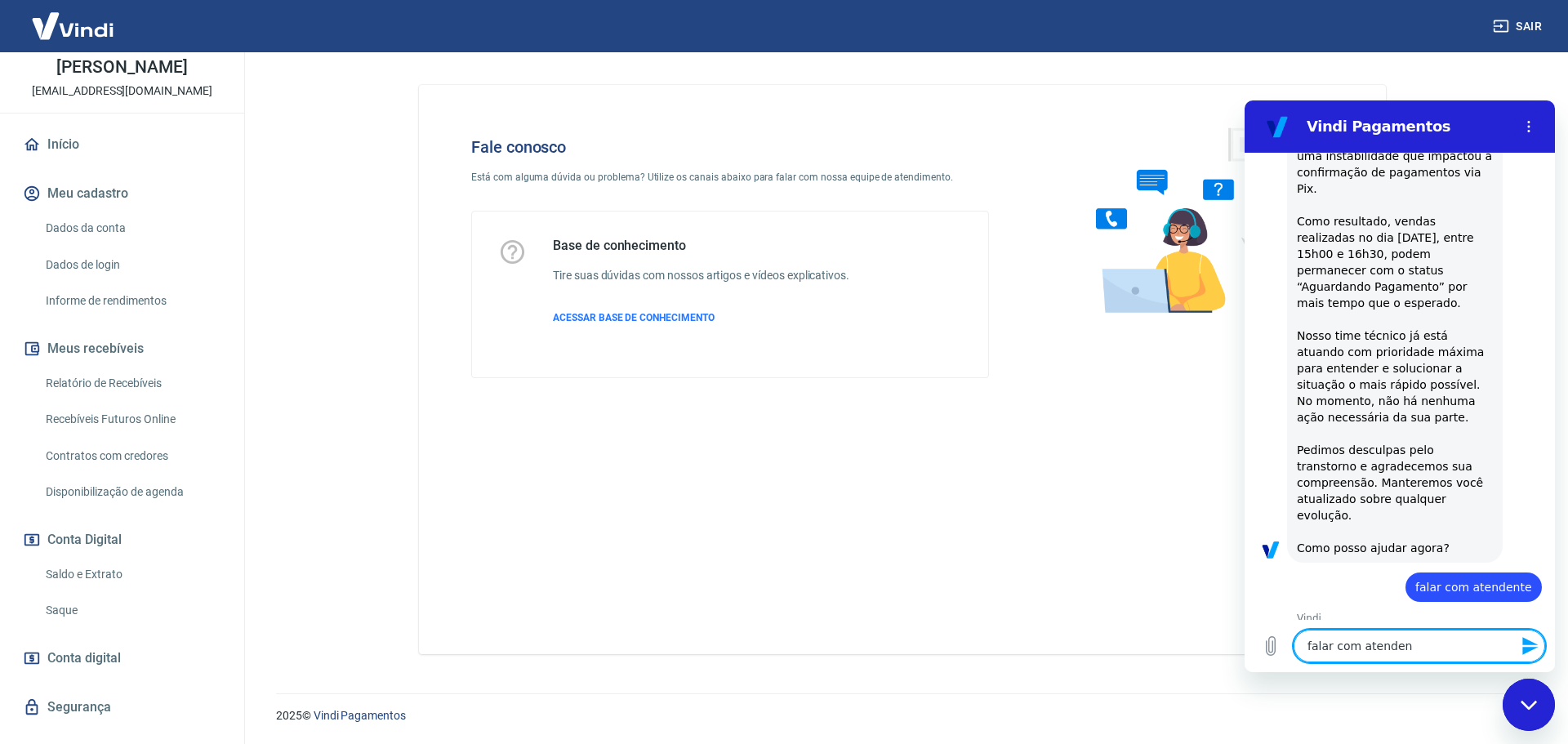
type textarea "x"
type textarea "falar com atendente"
type textarea "x"
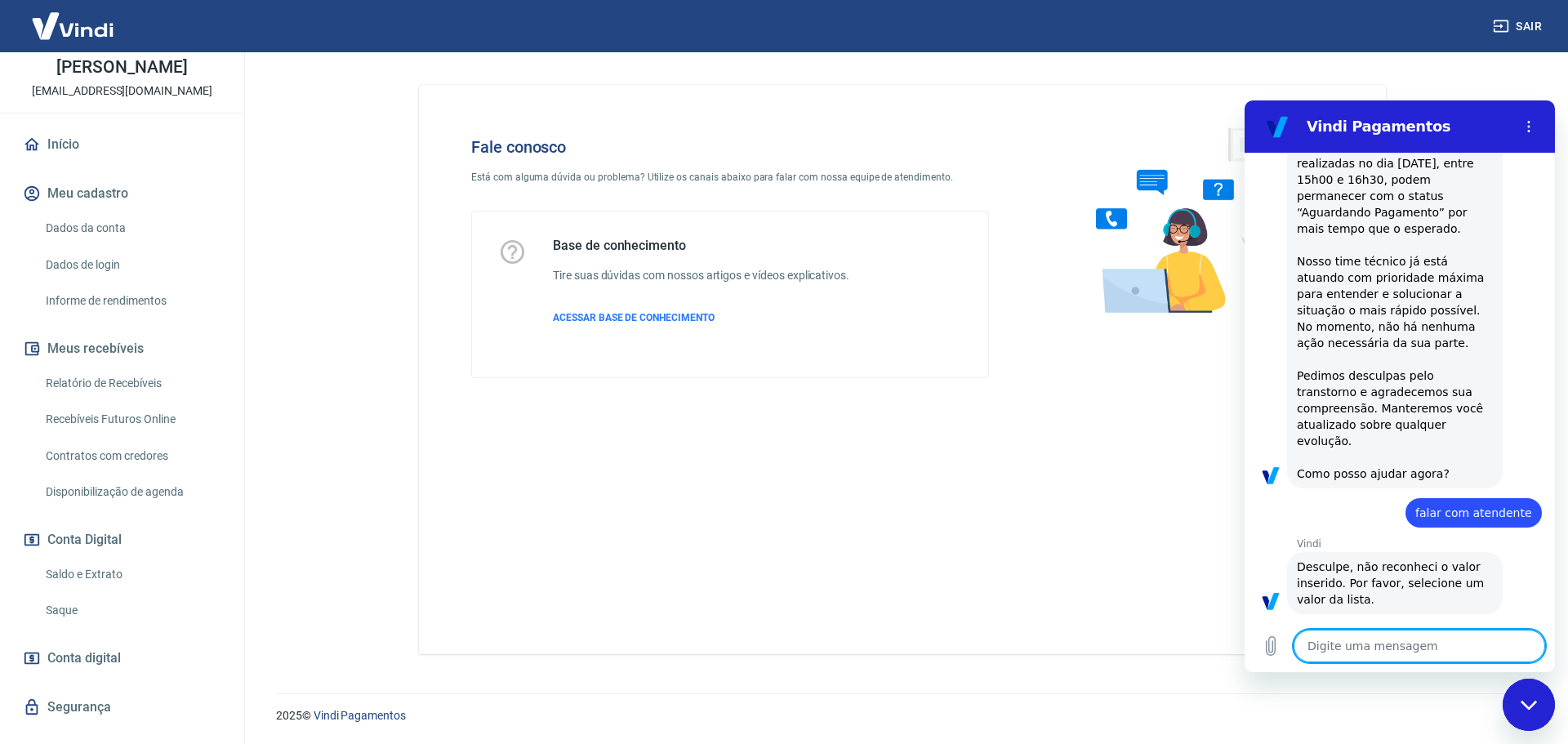
scroll to position [241, 0]
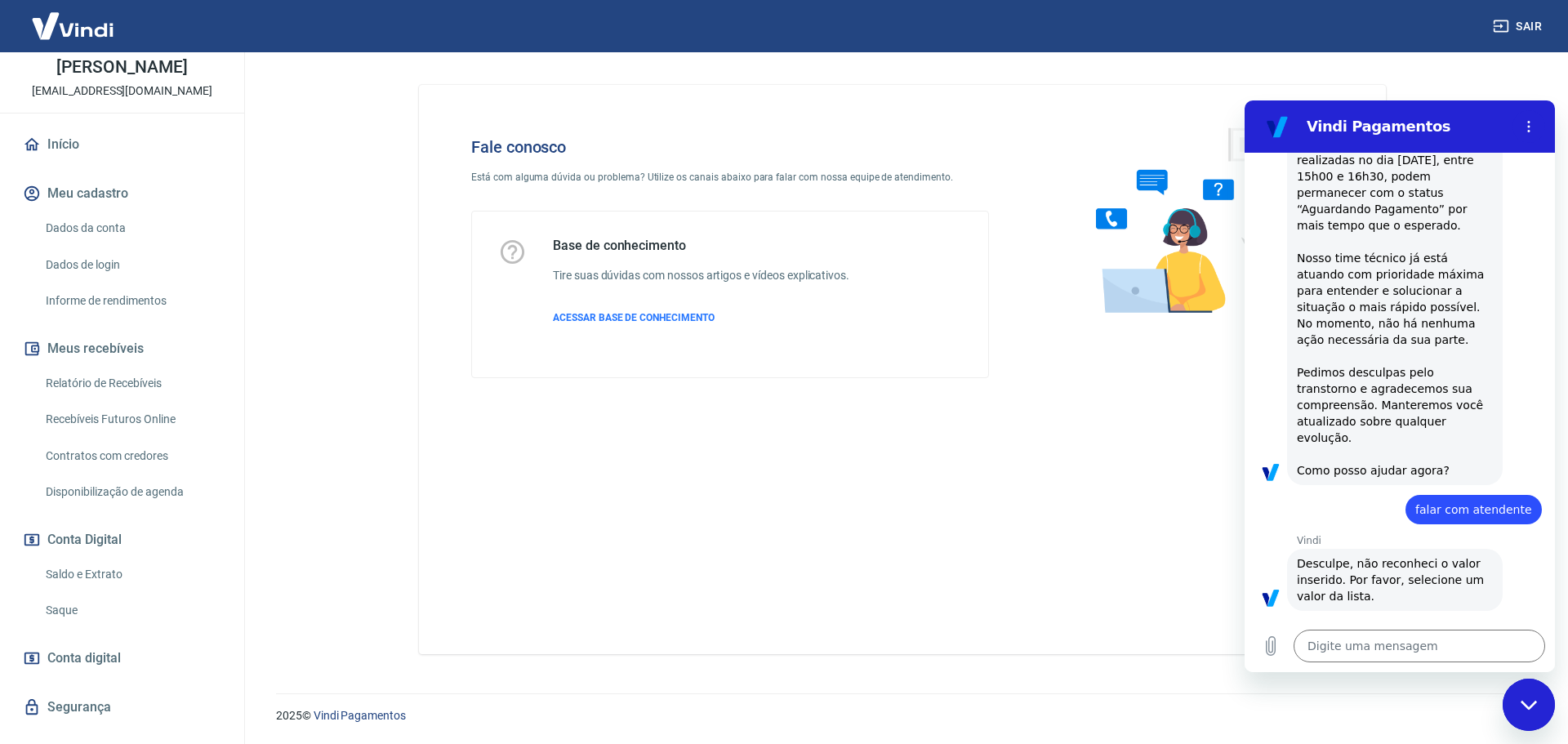
type textarea "x"
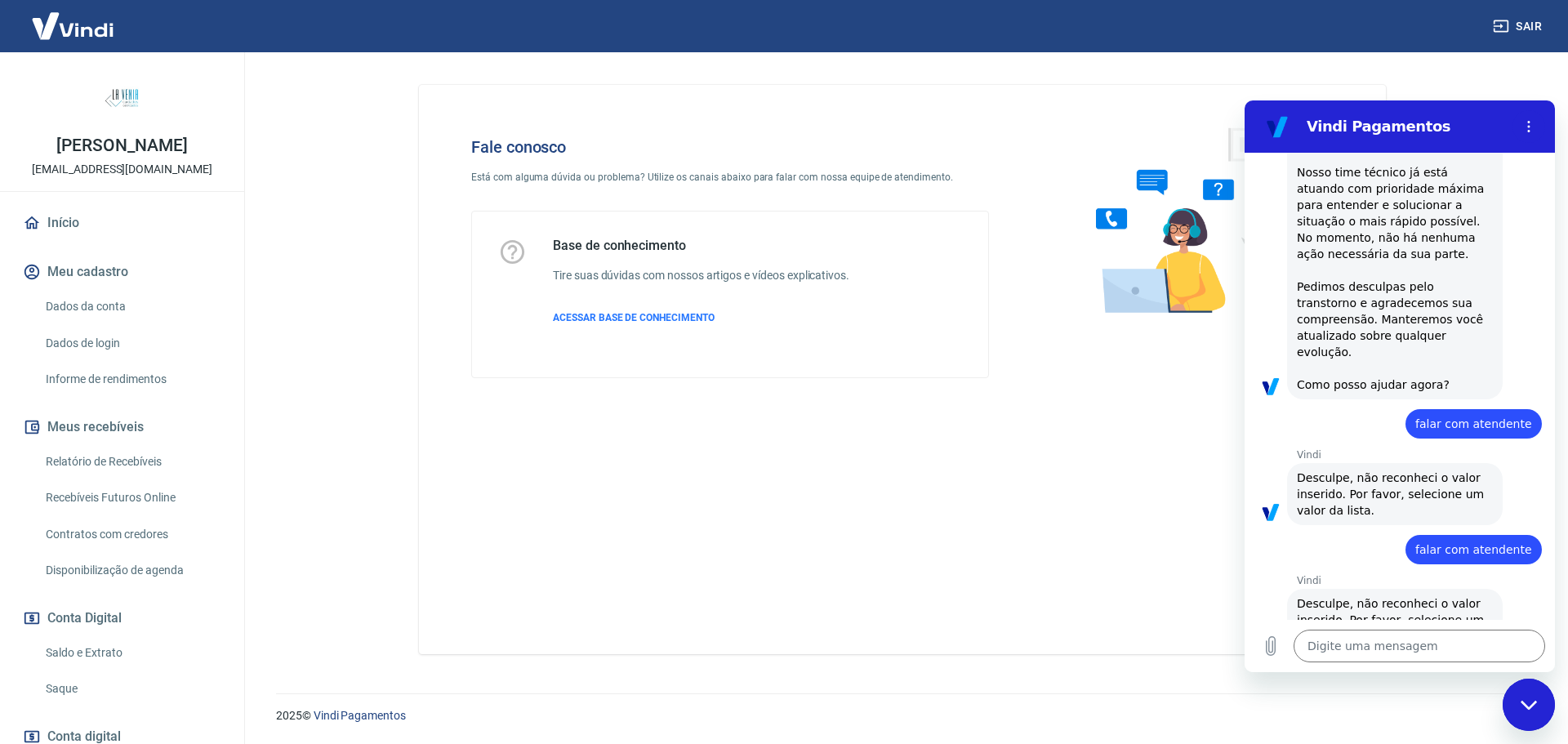
scroll to position [327, 0]
click at [1368, 649] on textarea at bounding box center [1420, 646] width 252 height 33
type textarea "f"
type textarea "x"
type textarea "fa"
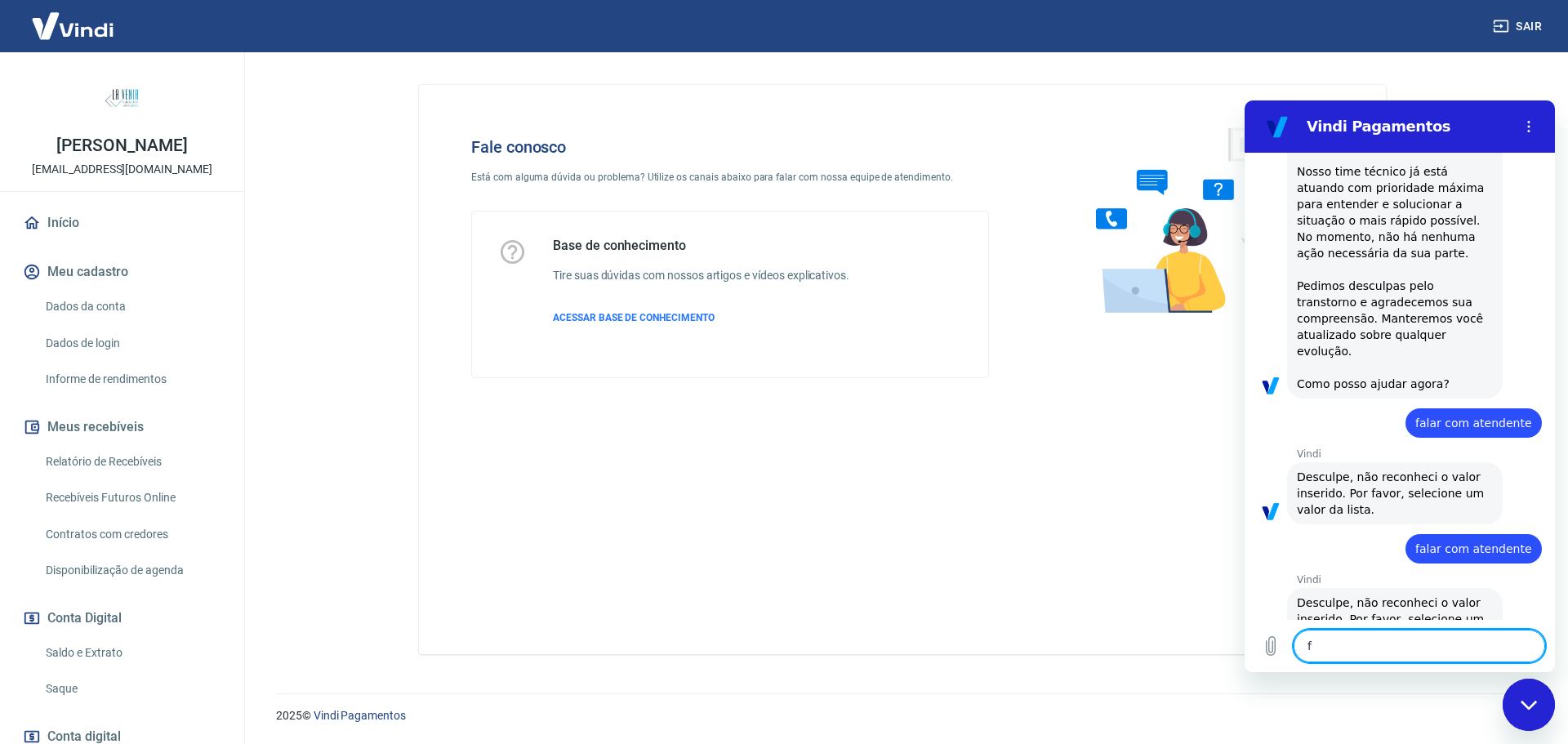
type textarea "x"
type textarea "fal"
type textarea "x"
type textarea "fala"
type textarea "x"
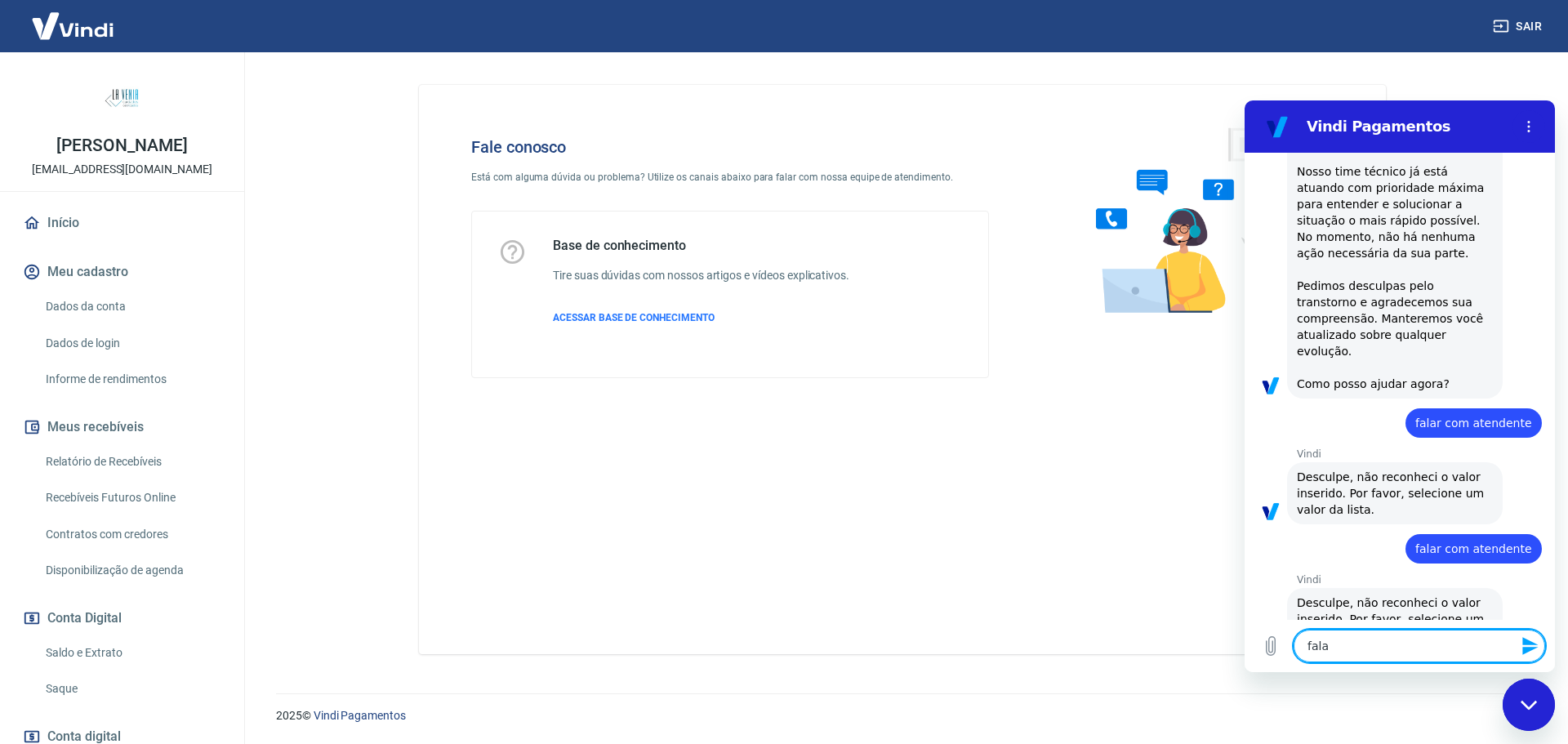
type textarea "falar"
type textarea "x"
type textarea "falar"
type textarea "x"
type textarea "falar c"
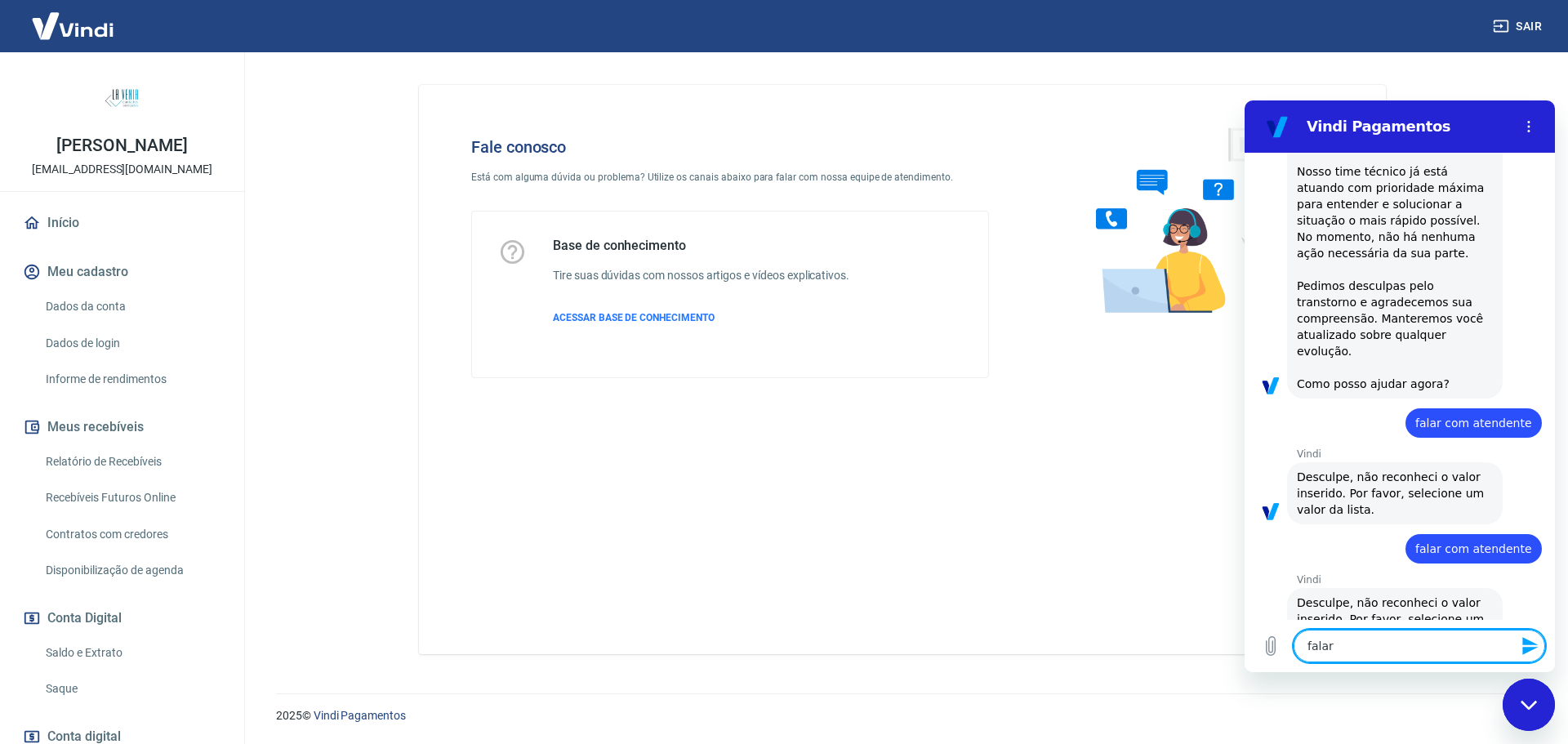
type textarea "x"
type textarea "falar co"
type textarea "x"
type textarea "falar com"
type textarea "x"
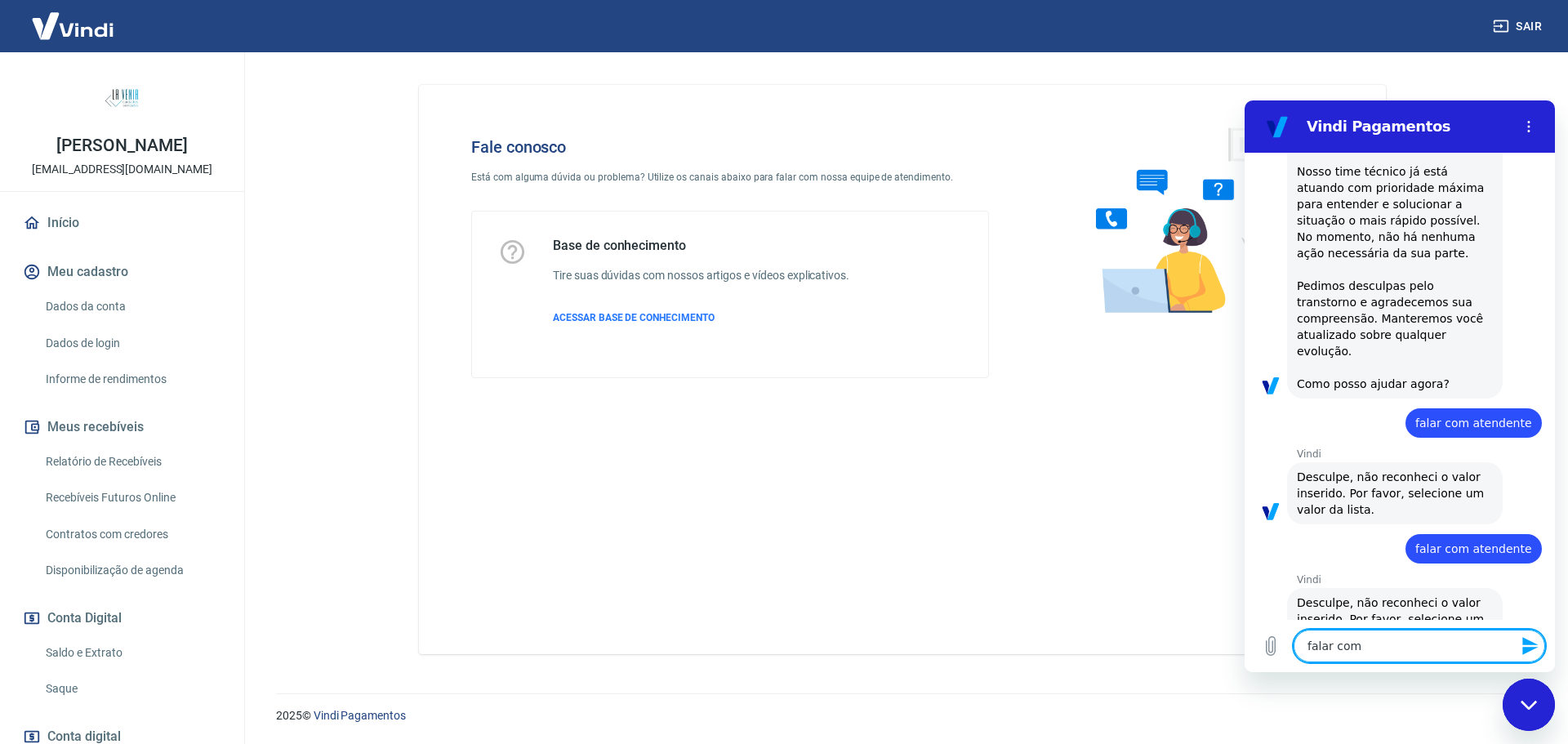
type textarea "falar com"
type textarea "x"
type textarea "falar com a"
type textarea "x"
type textarea "falar com at"
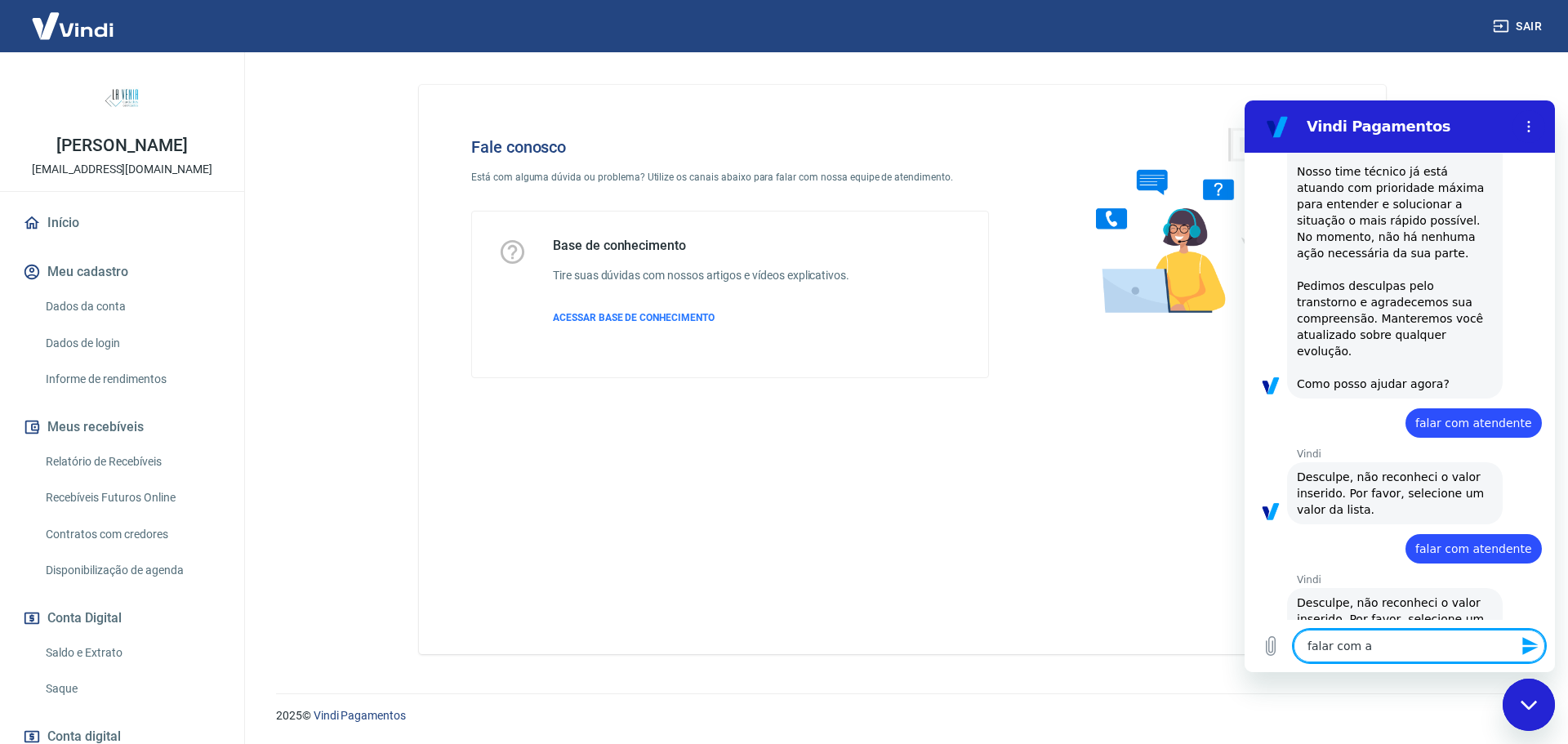
type textarea "x"
type textarea "falar com ate"
type textarea "x"
type textarea "falar com aten"
type textarea "x"
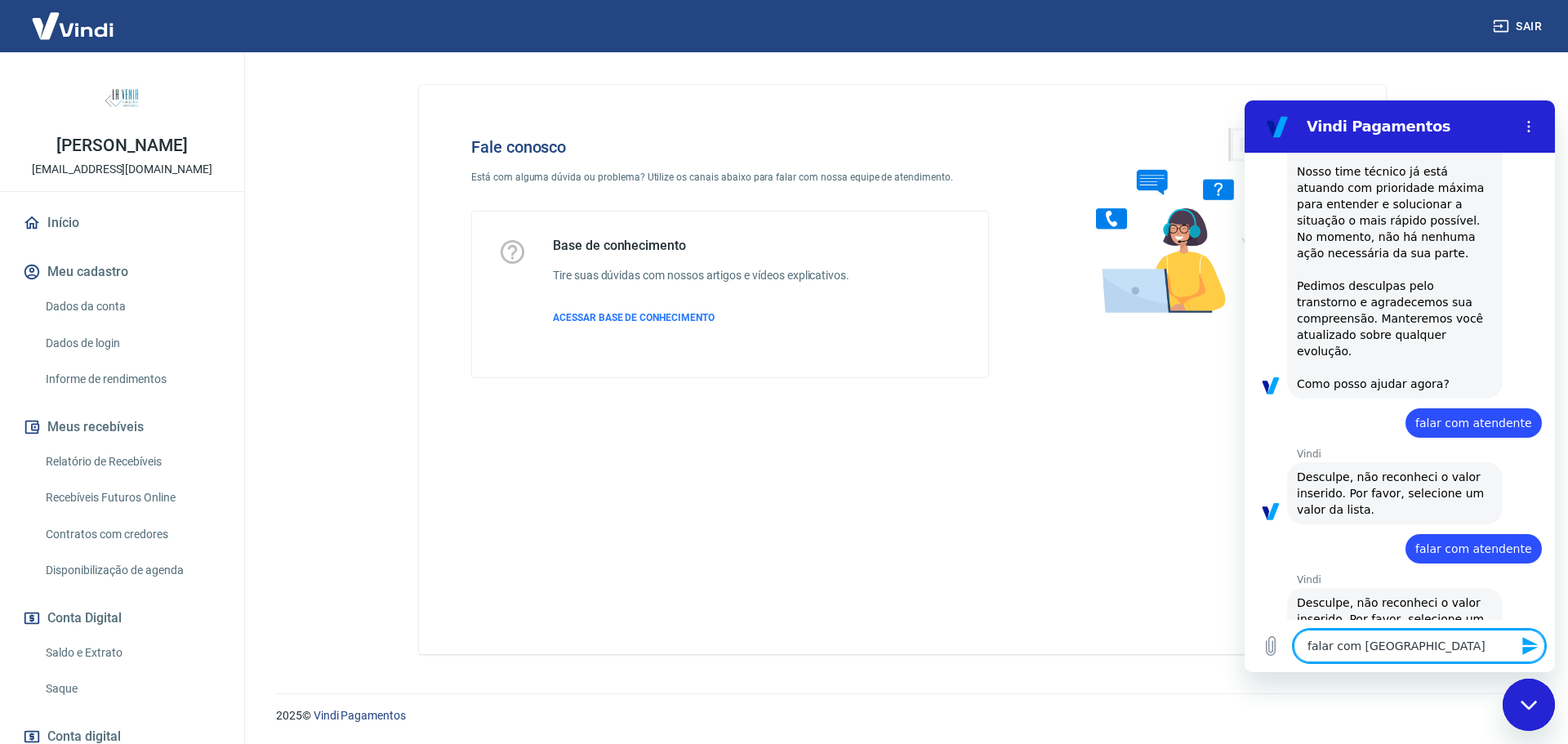
type textarea "falar com atend"
type textarea "x"
type textarea "falar com atende"
type textarea "x"
type textarea "falar com atenden"
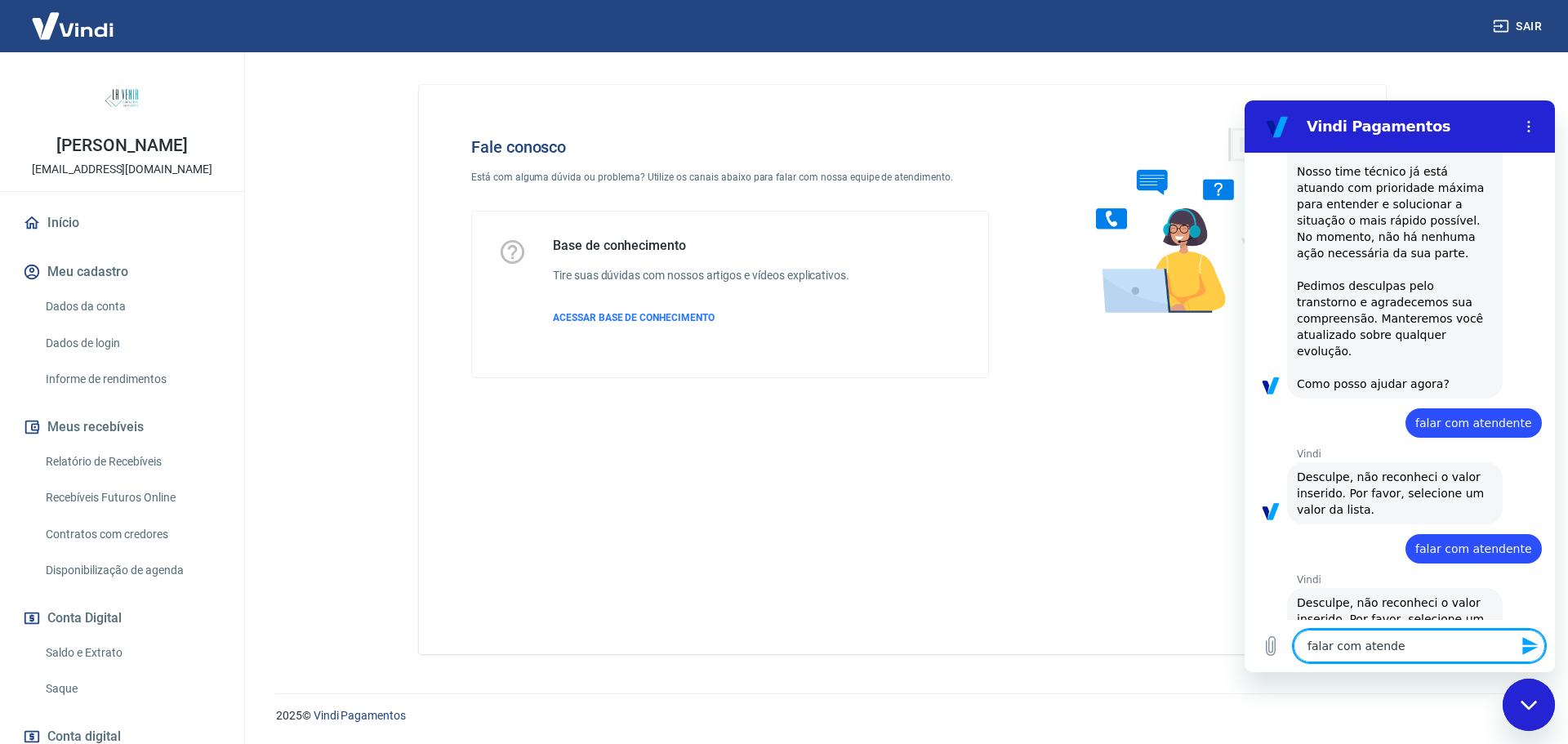
type textarea "x"
type textarea "falar com atendent"
type textarea "x"
type textarea "falar com atendente"
type textarea "x"
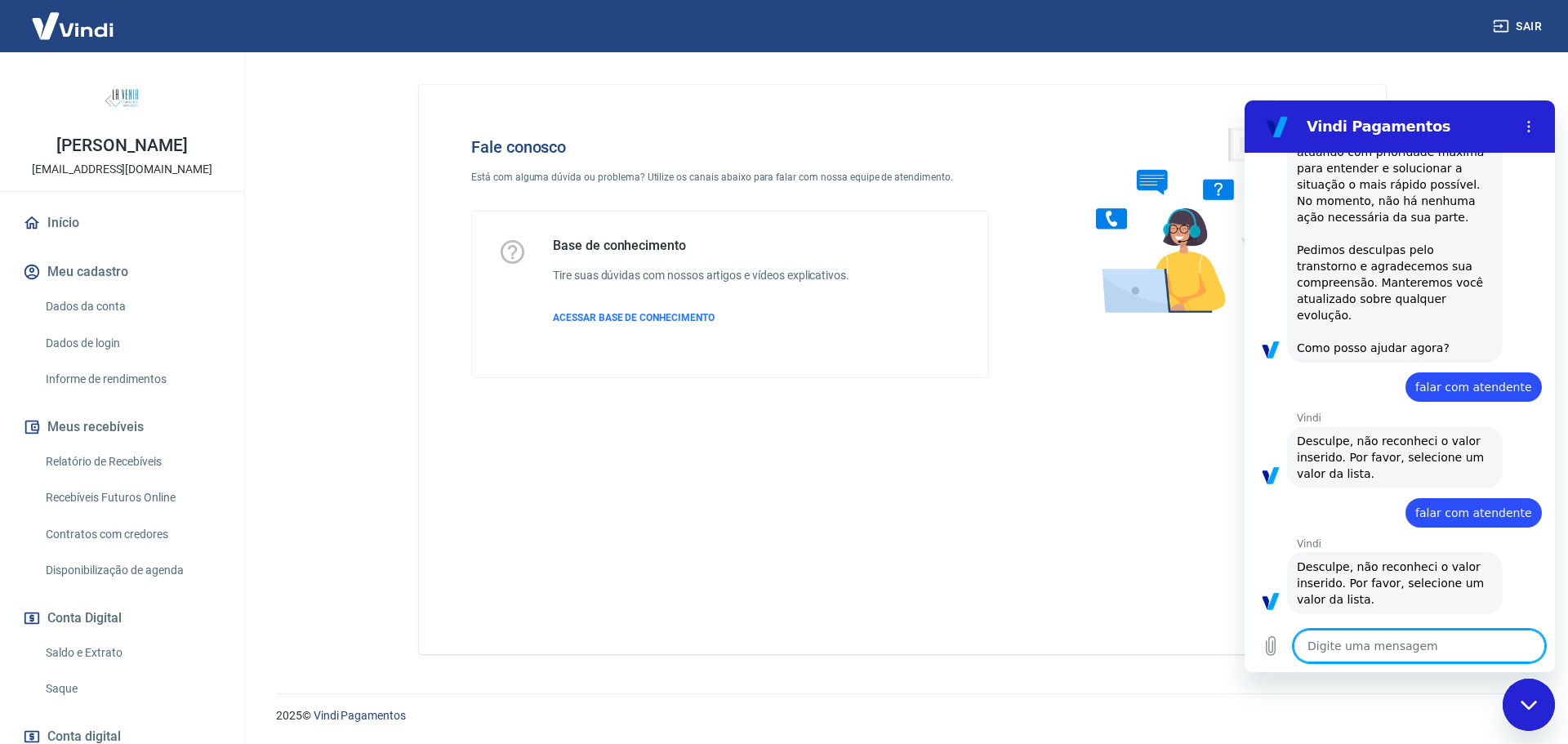
scroll to position [367, 0]
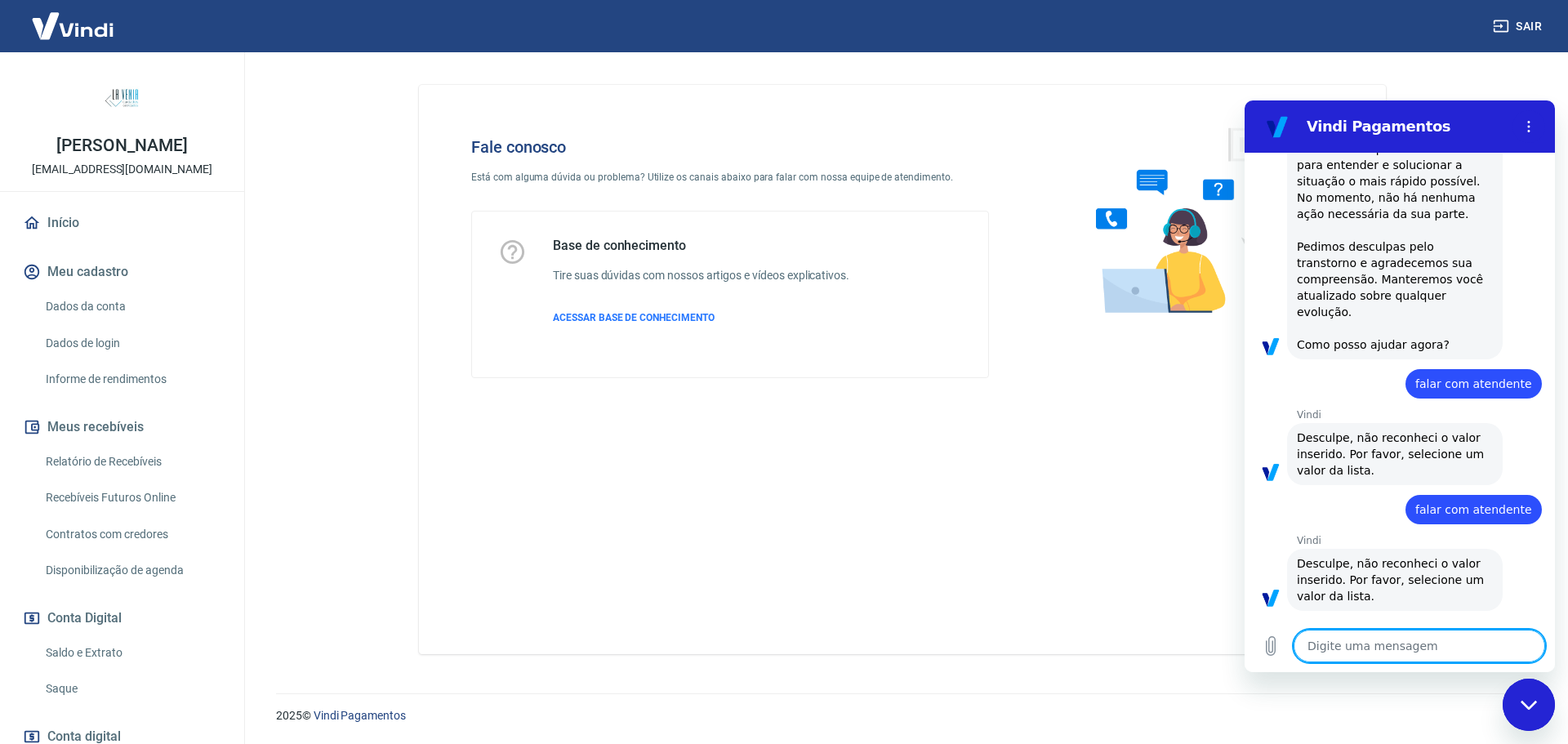
type textarea "x"
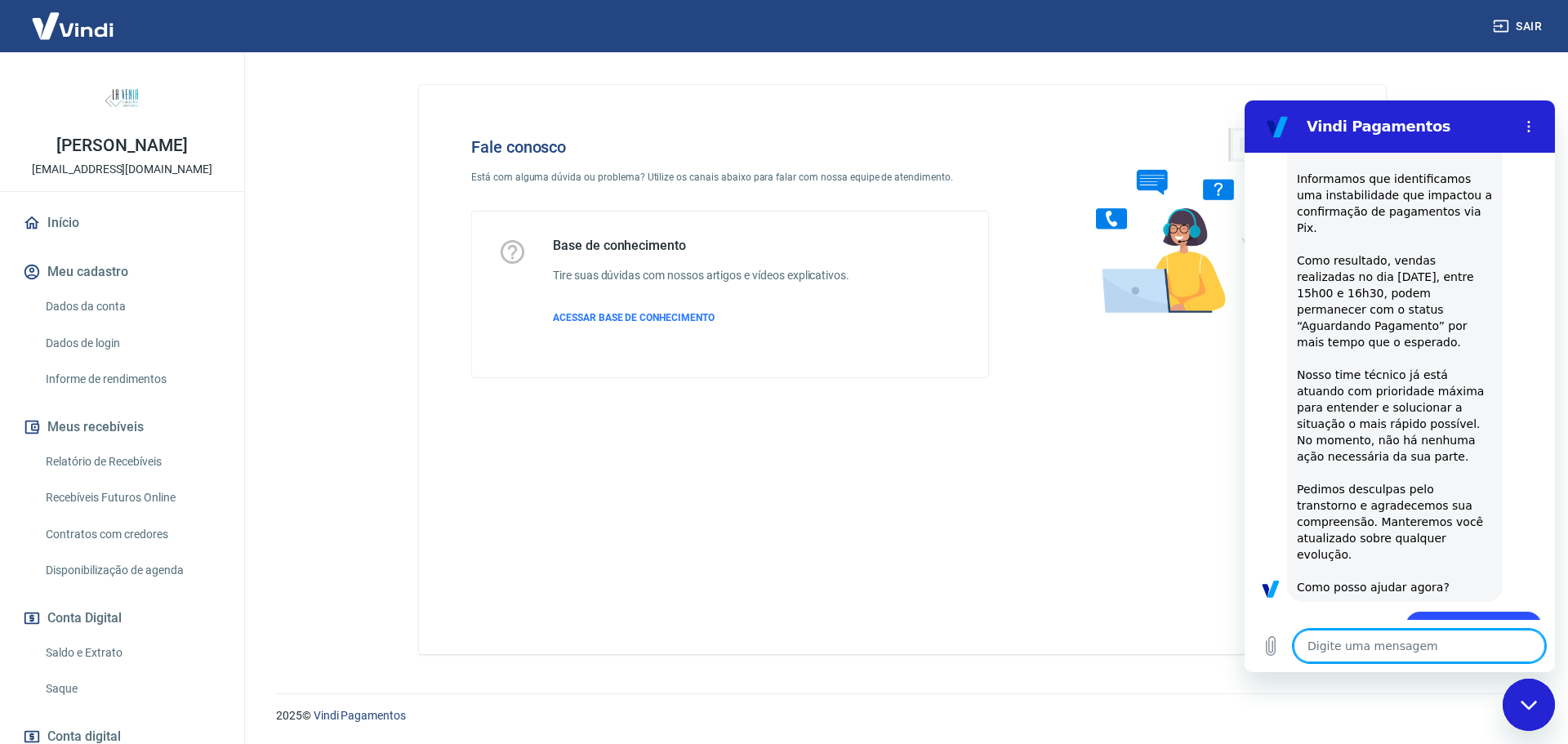
scroll to position [0, 0]
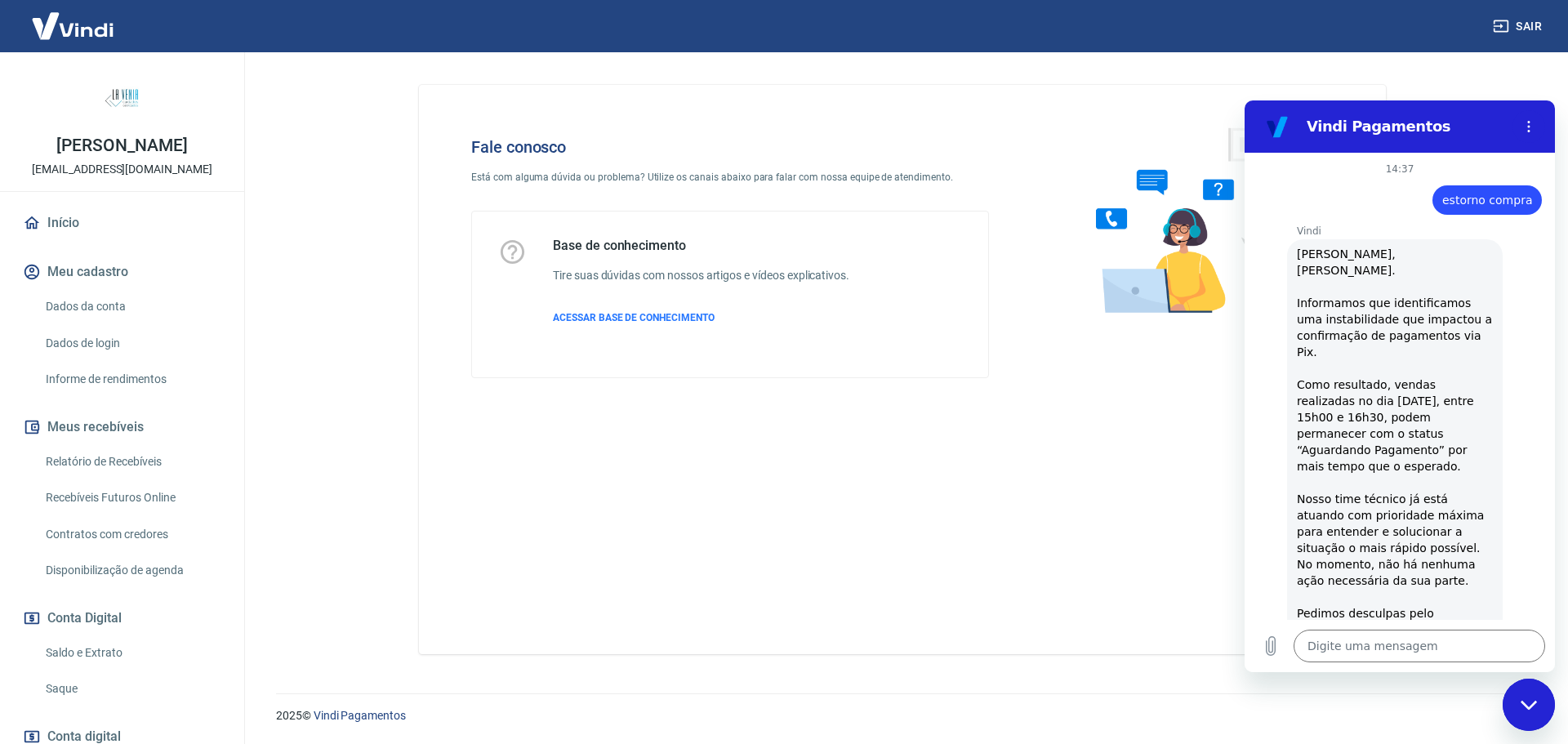
click at [1107, 465] on div "Fale conosco Está com alguma dúvida ou problema? Utilize os canais abaixo para …" at bounding box center [903, 370] width 968 height 570
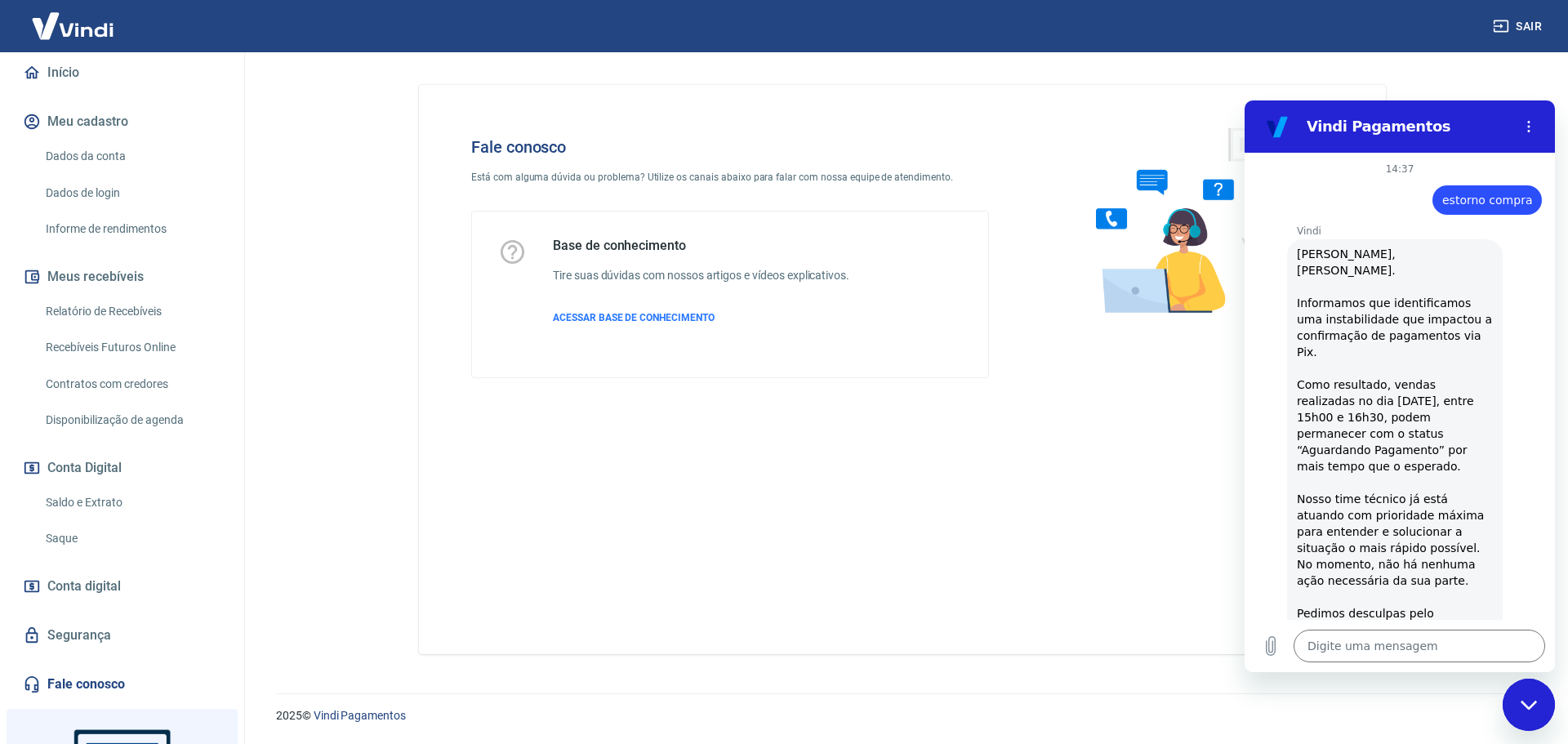
scroll to position [324, 0]
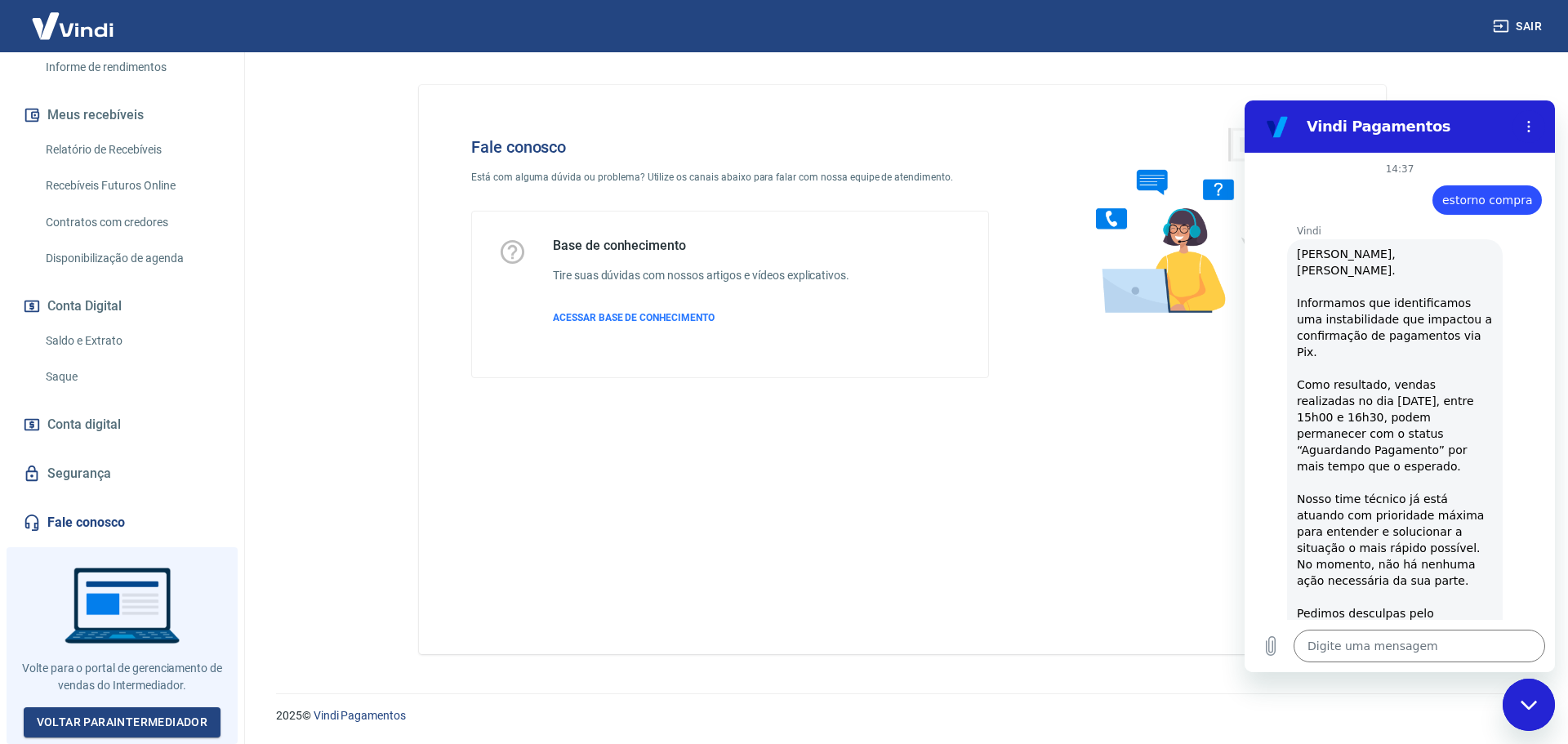
click at [88, 522] on link "Fale conosco" at bounding box center [122, 522] width 205 height 36
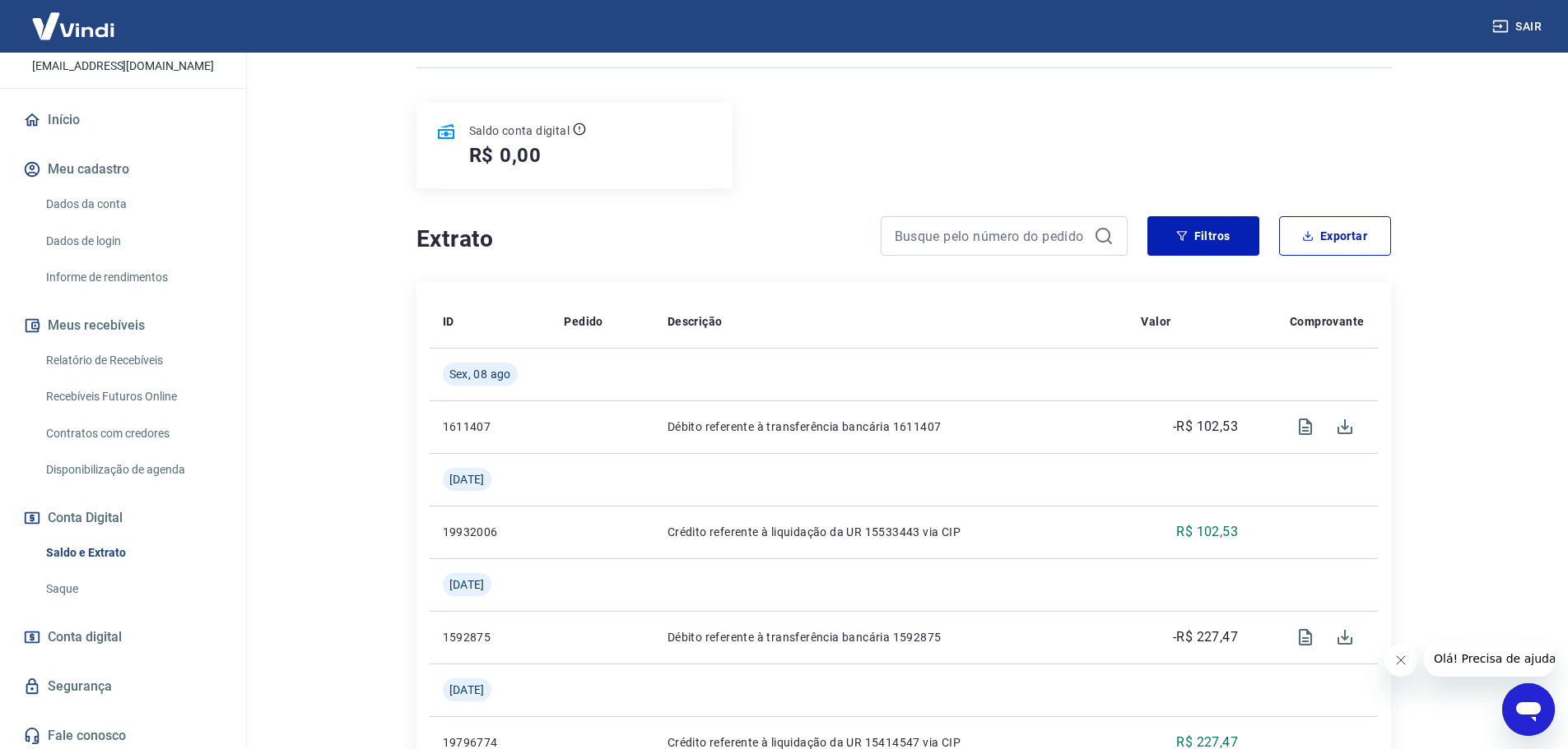
scroll to position [127, 0]
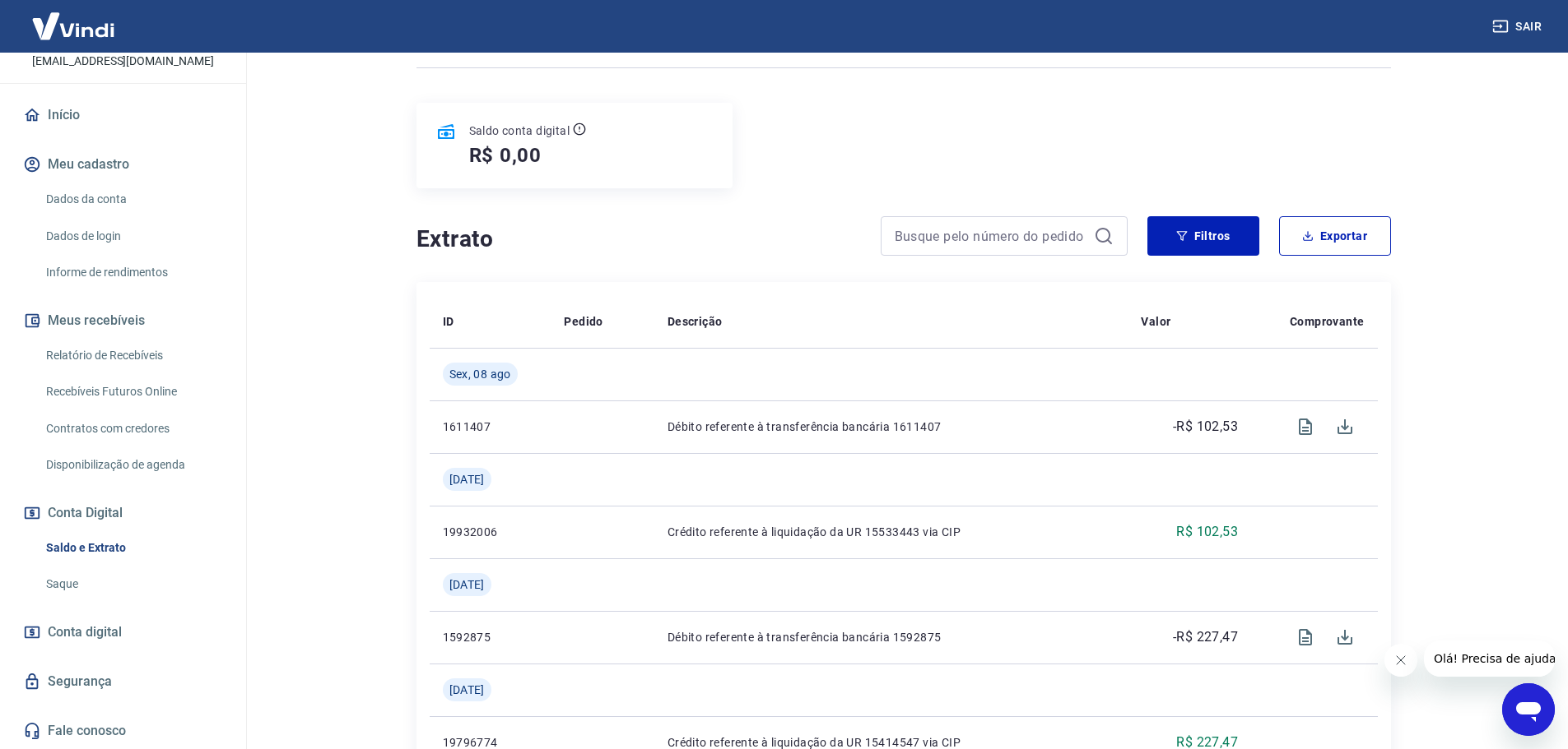
click at [60, 637] on span "Conta digital" at bounding box center [85, 633] width 74 height 23
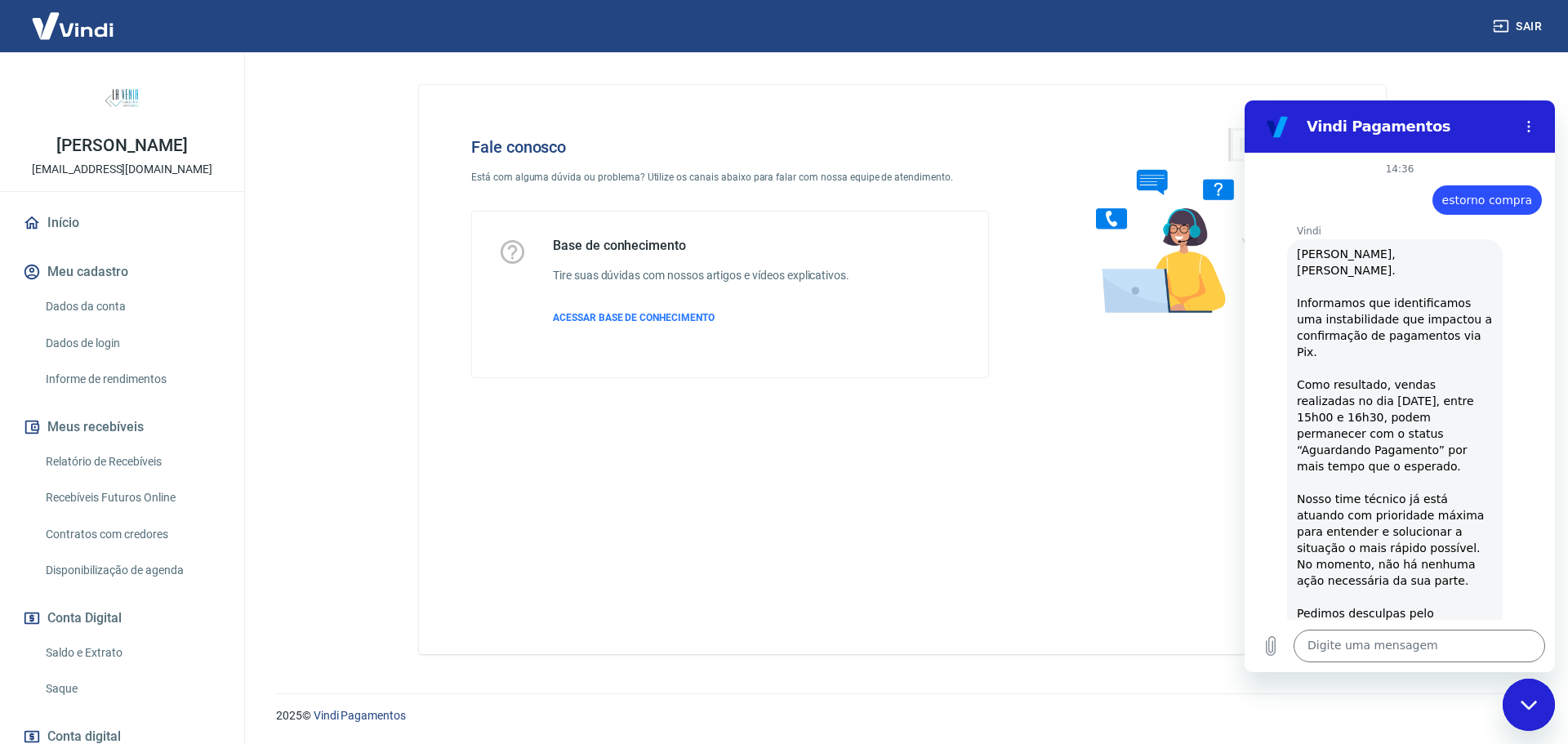
click at [876, 401] on div "Fale conosco Está com alguma dúvida ou problema? Utilize os canais abaixo para …" at bounding box center [730, 258] width 570 height 294
click at [600, 314] on span "ACESSAR BASE DE CONHECIMENTO" at bounding box center [633, 318] width 162 height 12
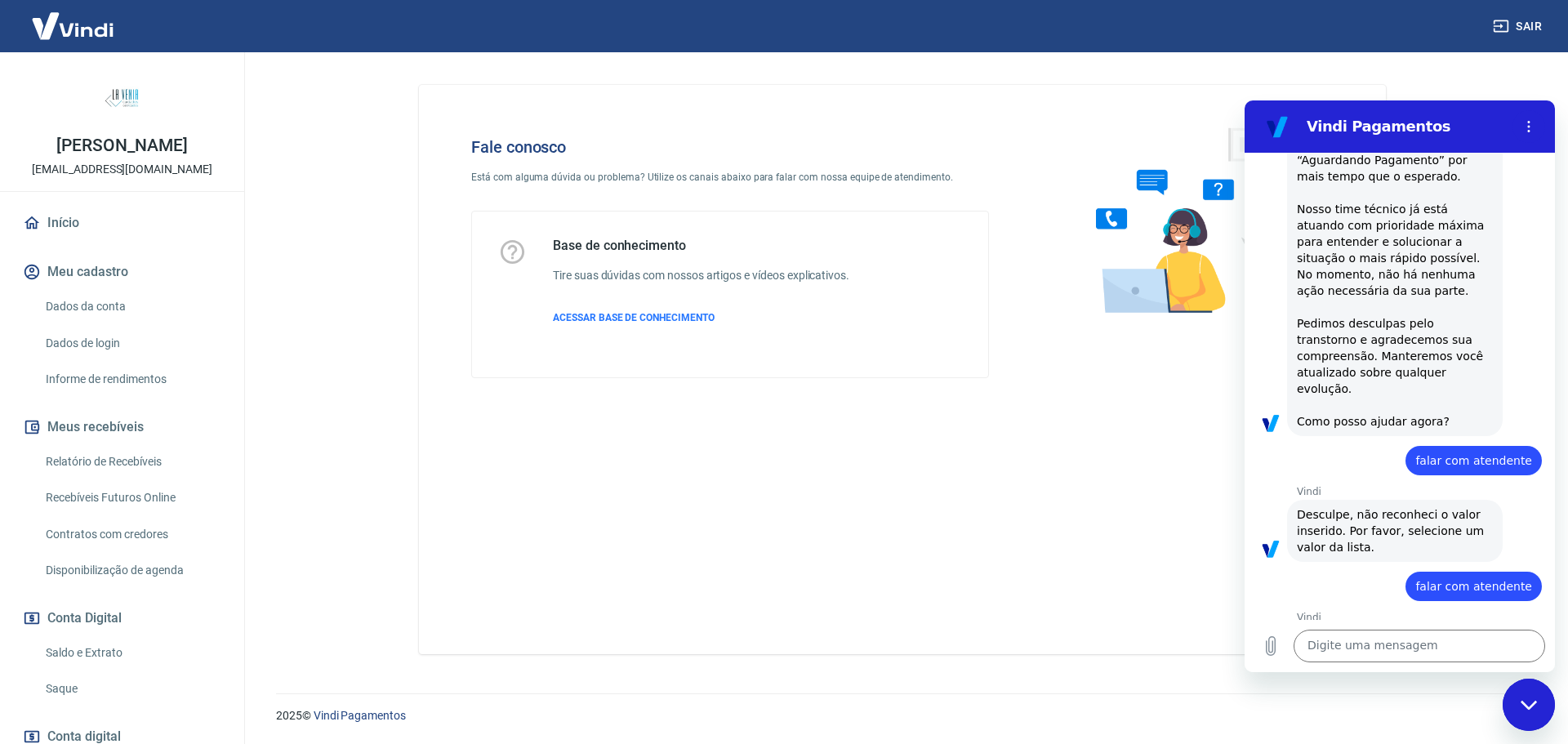
scroll to position [453, 0]
